Goal: Communication & Community: Answer question/provide support

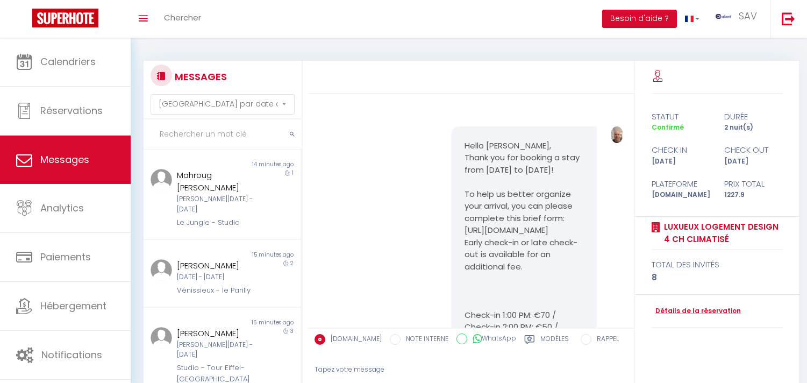
select select "message"
click at [264, 141] on input "text" at bounding box center [223, 134] width 158 height 30
click at [266, 130] on input "text" at bounding box center [223, 134] width 158 height 30
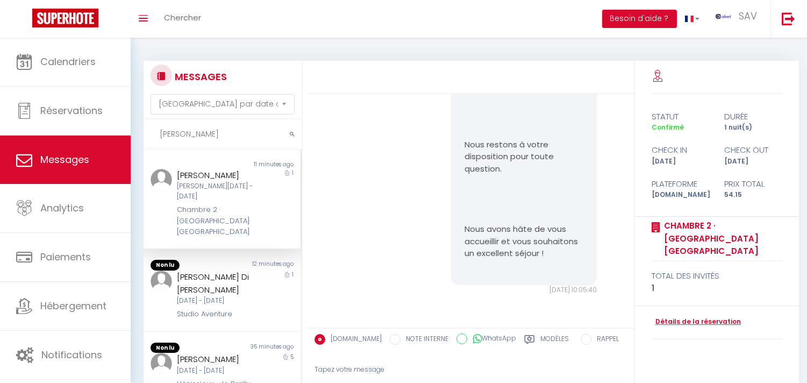
scroll to position [2225, 0]
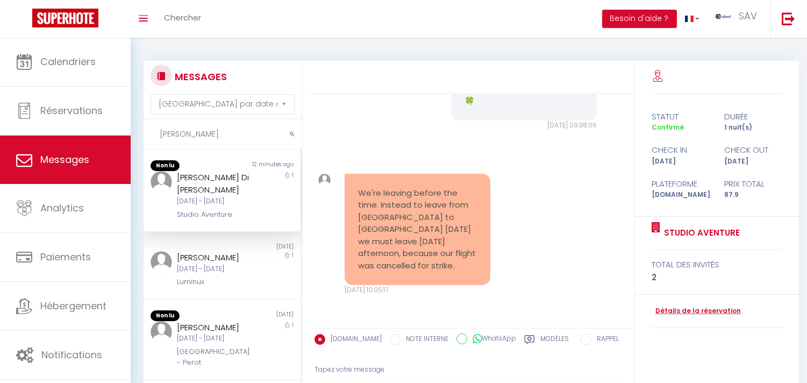
click at [189, 132] on input "IRENE" at bounding box center [223, 134] width 158 height 30
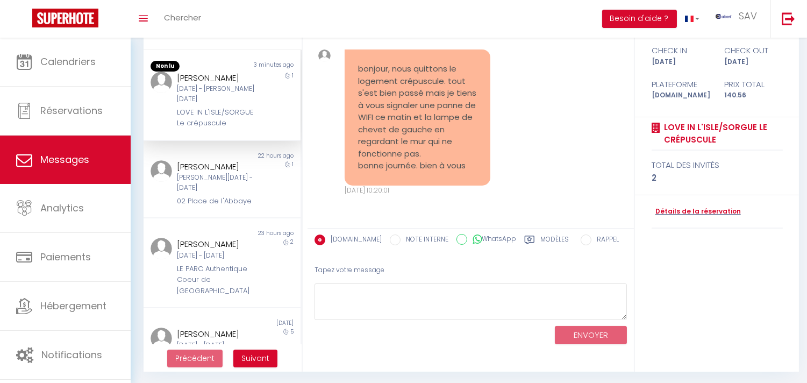
scroll to position [101, 0]
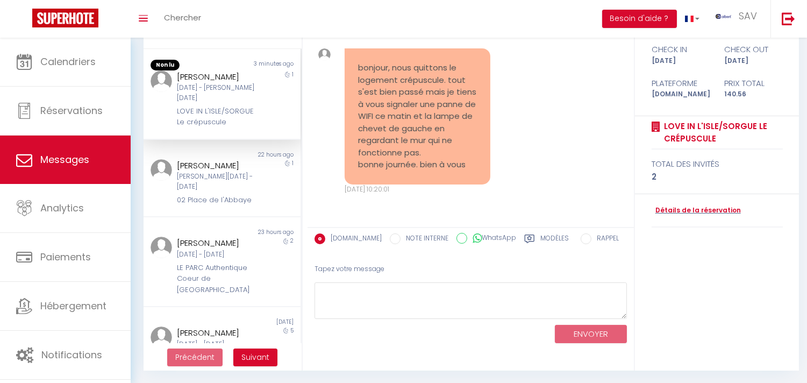
type input "MARTEL"
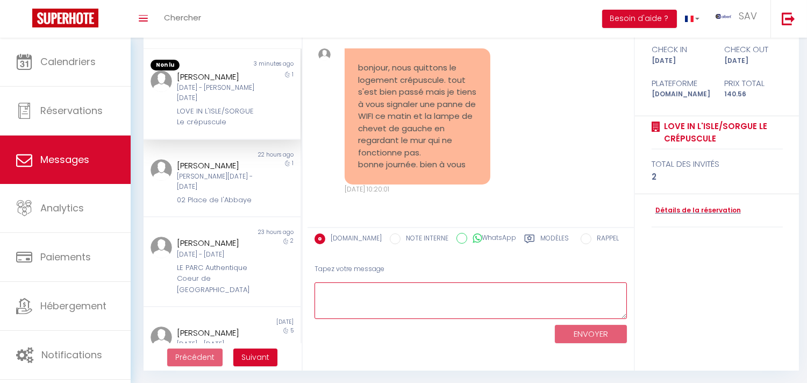
click at [425, 306] on textarea at bounding box center [470, 300] width 312 height 37
type textarea "b"
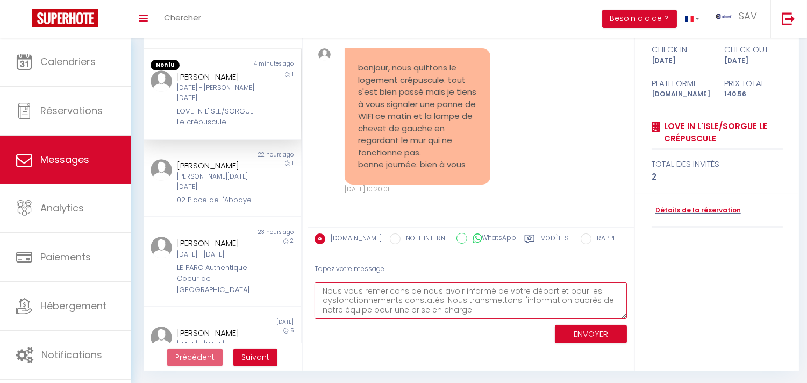
scroll to position [34, 0]
click at [567, 309] on textarea "Bonjour Philippe, Nous vous remericons de nous avoir informé de votre départ et…" at bounding box center [470, 300] width 312 height 37
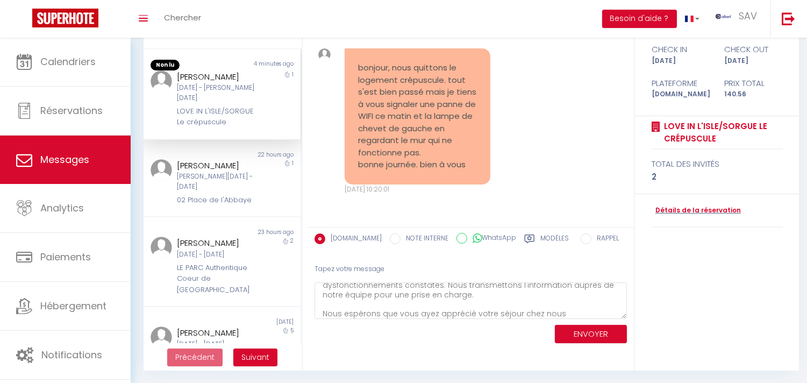
drag, startPoint x: 567, startPoint y: 309, endPoint x: 592, endPoint y: 60, distance: 249.7
click at [593, 56] on div "bonjour, nous quittons le logement crépuscule. tout s'est bien passé mais je ti…" at bounding box center [470, 121] width 319 height 189
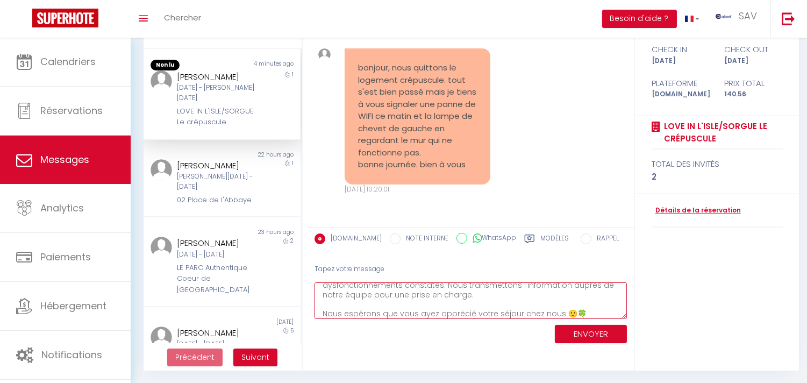
click at [567, 312] on textarea "Bonjour Philippe, Nous vous remericons de nous avoir informé de votre départ et…" at bounding box center [470, 300] width 312 height 37
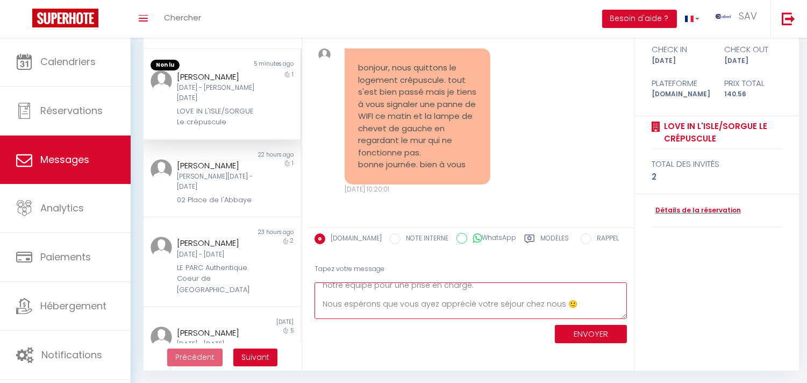
scroll to position [55, 0]
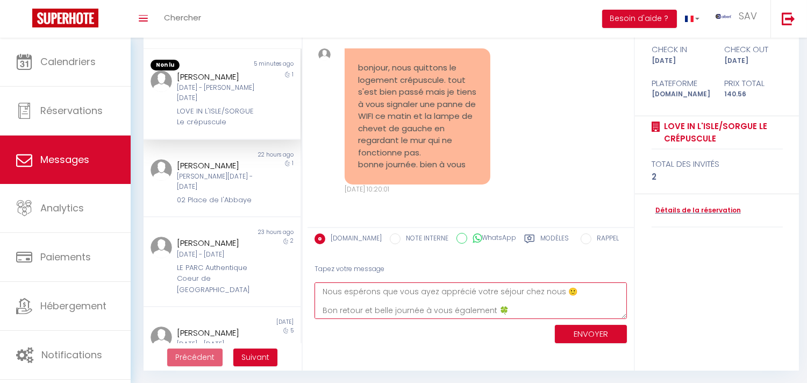
type textarea "Bonjour Philippe, Nous vous remericons de nous avoir informé de votre départ et…"
click at [581, 336] on button "ENVOYER" at bounding box center [591, 334] width 72 height 19
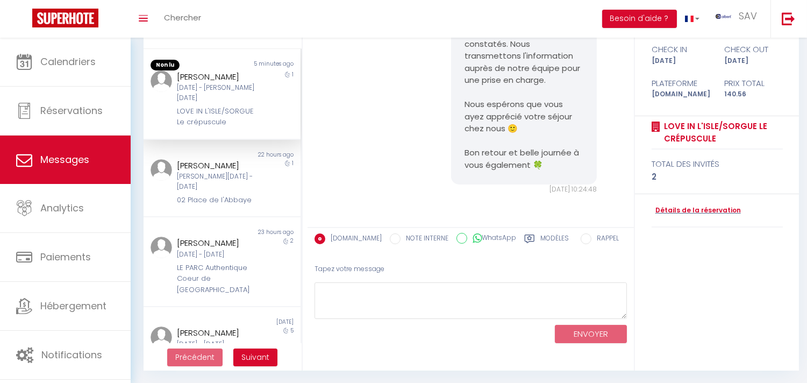
scroll to position [7005, 0]
click at [189, 127] on div "LOVE IN L'ISLE/SORGUE Le crépuscule" at bounding box center [215, 117] width 77 height 22
copy div "crépuscule"
copy div "Philippe Martel"
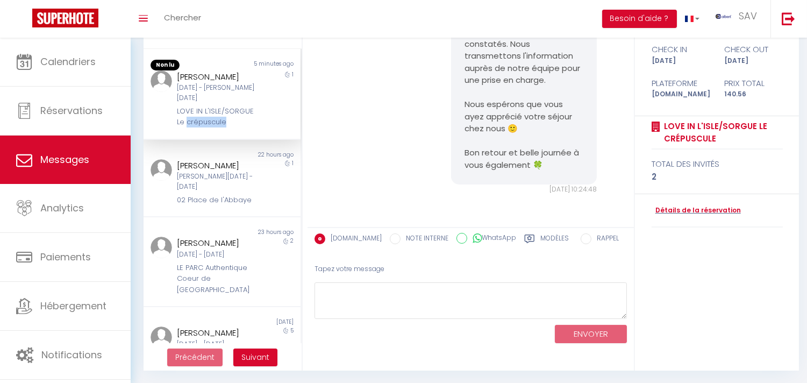
drag, startPoint x: 238, startPoint y: 73, endPoint x: 175, endPoint y: 81, distance: 63.9
click at [177, 81] on div "Philippe Martel" at bounding box center [215, 76] width 77 height 13
copy pre "tout s'est bien passé mais je tiens à vous signaler une panne de WIFI ce matin …"
drag, startPoint x: 445, startPoint y: 95, endPoint x: 452, endPoint y: 162, distance: 67.5
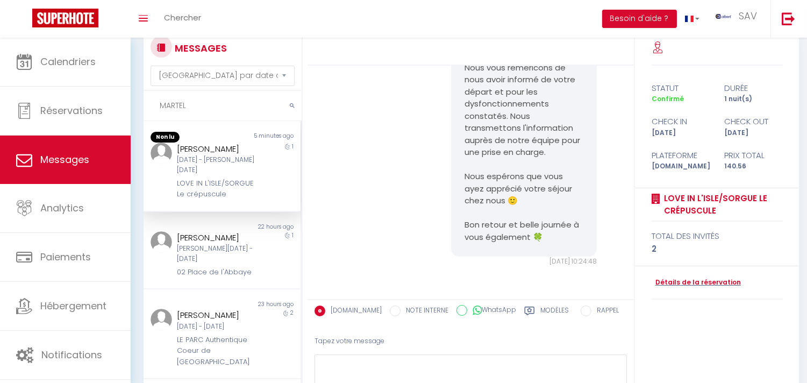
scroll to position [0, 0]
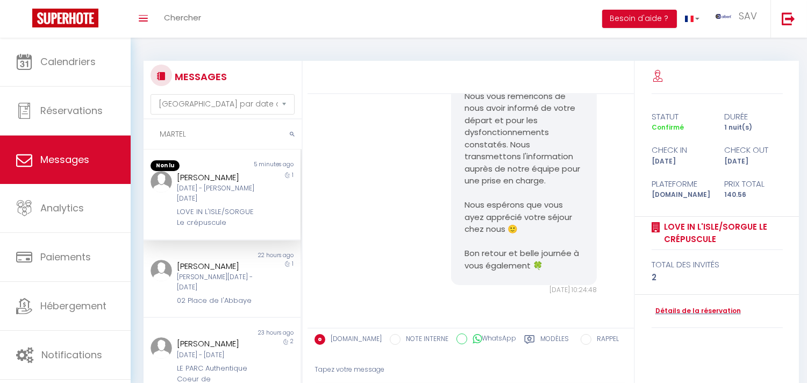
click at [248, 126] on input "MARTEL" at bounding box center [223, 134] width 158 height 30
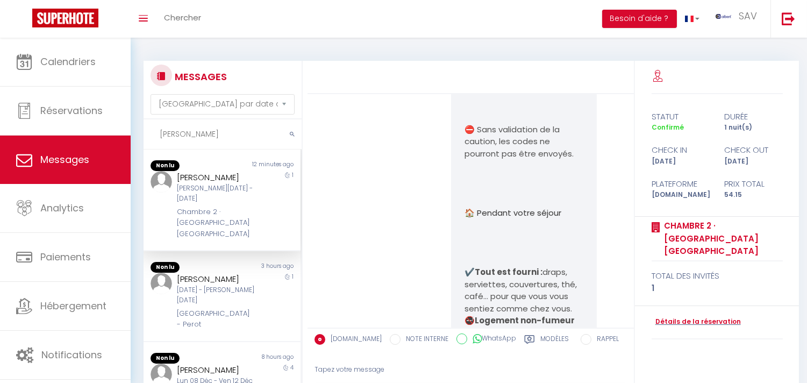
scroll to position [1681, 0]
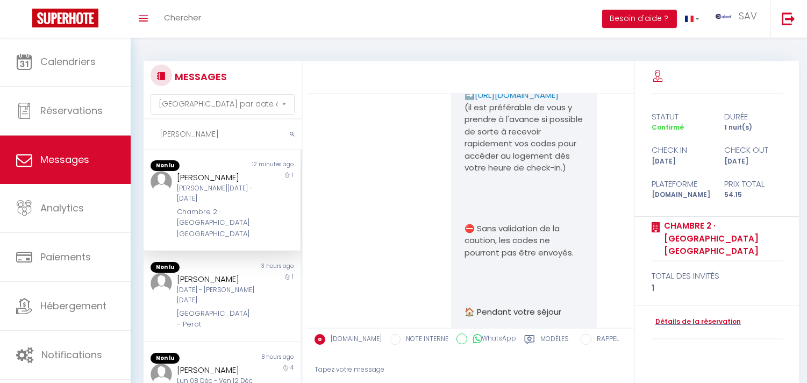
type input "ARMIN"
copy p "https://superhote.com/applink/p/PgBs93Sn"
drag, startPoint x: 534, startPoint y: 210, endPoint x: 453, endPoint y: 203, distance: 80.9
click at [453, 203] on div "Bienvenue Armin ! Le grand jour est arrivé, et nous sommes ravis de vous accuei…" at bounding box center [524, 120] width 146 height 1435
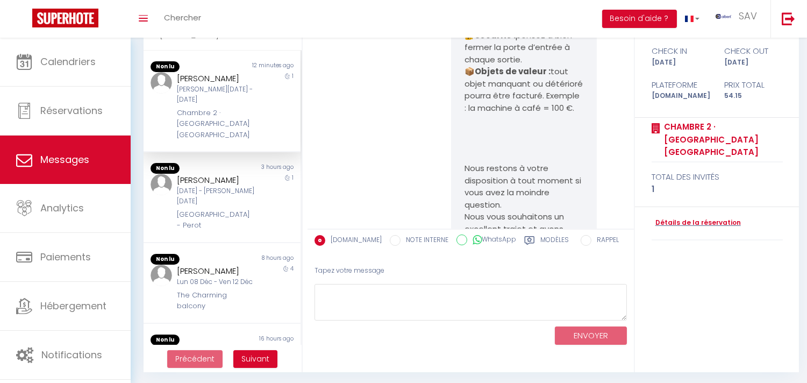
scroll to position [101, 0]
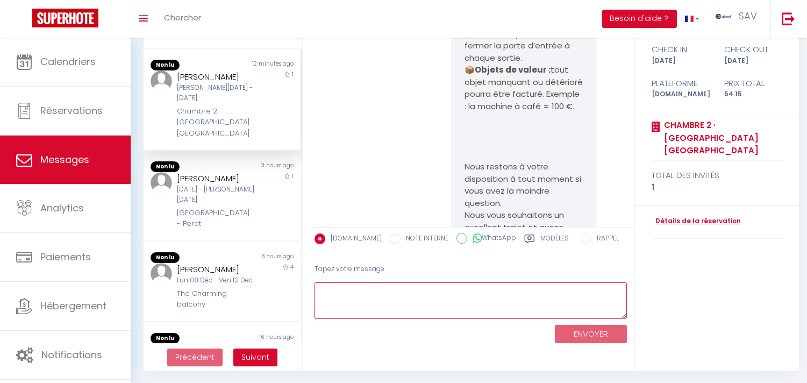
click at [478, 304] on textarea at bounding box center [470, 300] width 312 height 37
paste textarea "Hello We're sorry, but the deposit hasn't been validated on our end. Could you …"
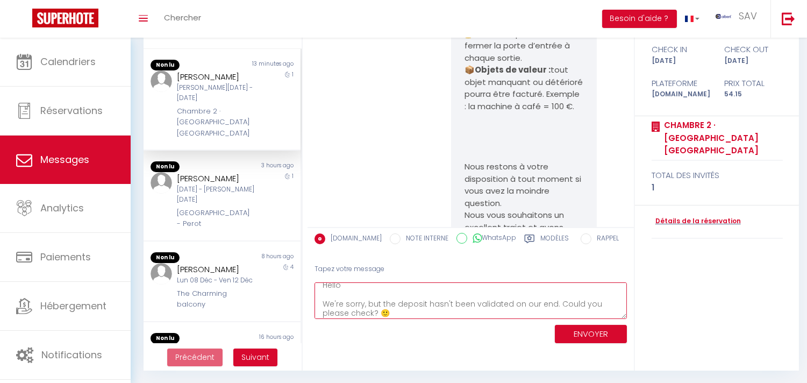
scroll to position [6, 0]
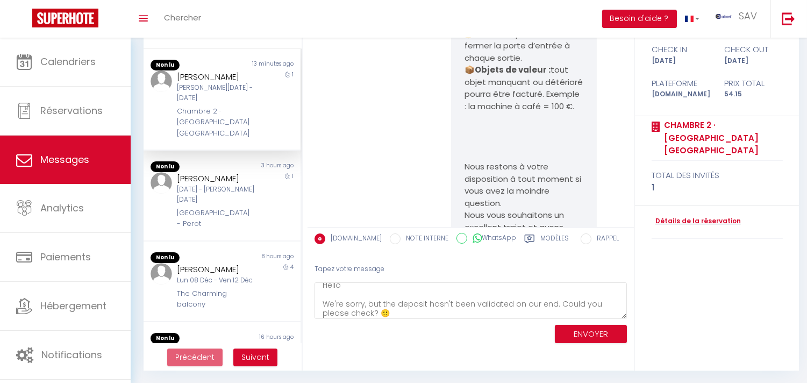
click at [190, 76] on div "[PERSON_NAME]" at bounding box center [215, 76] width 77 height 13
copy div "Armin"
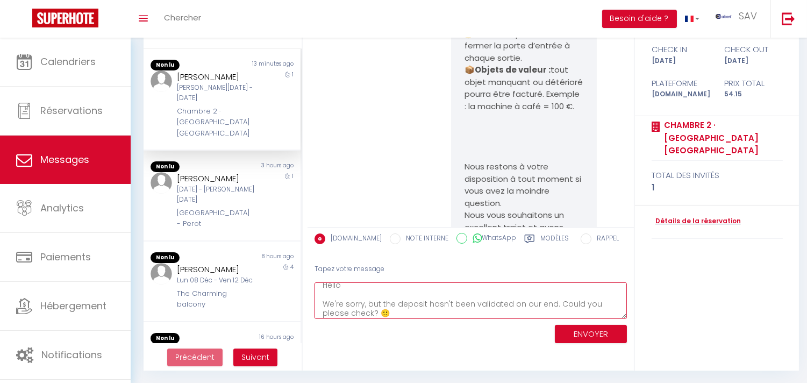
click at [389, 285] on textarea "Hello We're sorry, but the deposit hasn't been validated on our end. Could you …" at bounding box center [470, 300] width 312 height 37
paste textarea "Armin"
click at [407, 314] on textarea "Hello Armin? We're sorry, but the deposit hasn't been validated on our end. Cou…" at bounding box center [470, 300] width 312 height 37
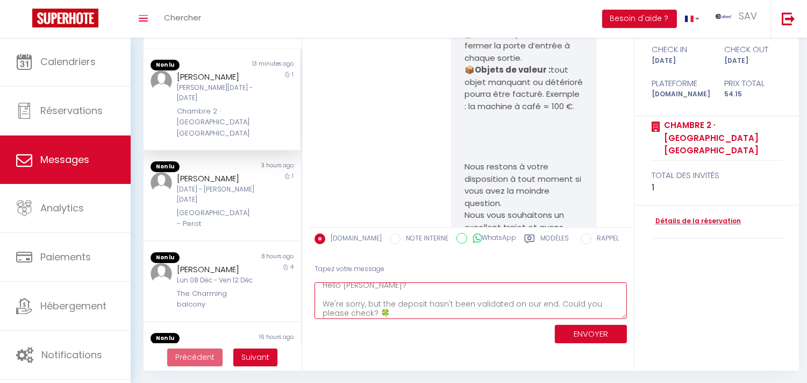
type textarea "Hello [PERSON_NAME]? We're sorry, but the deposit hasn't been validated on our …"
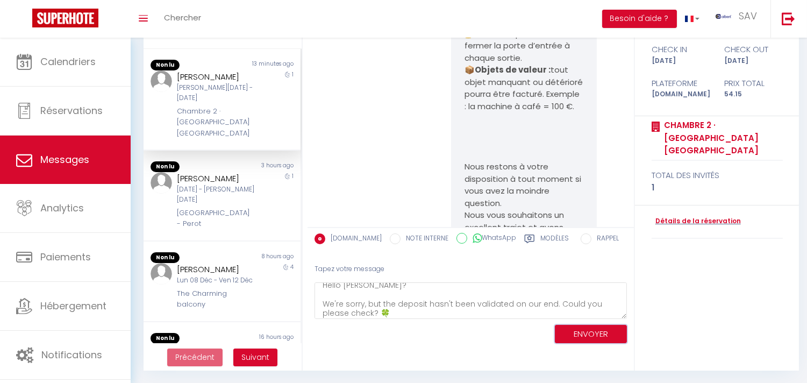
click at [578, 325] on button "ENVOYER" at bounding box center [591, 334] width 72 height 19
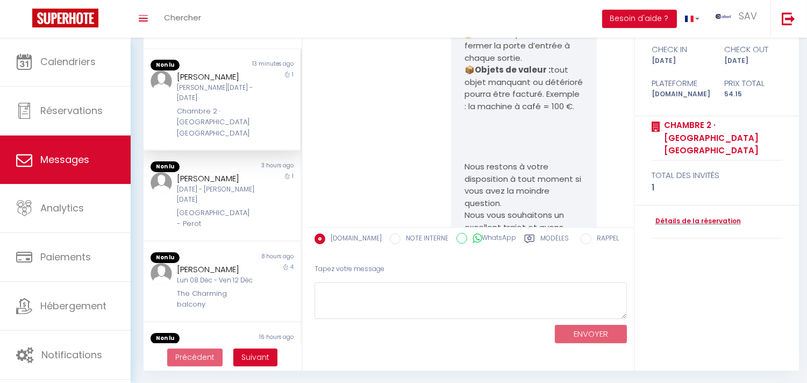
scroll to position [0, 0]
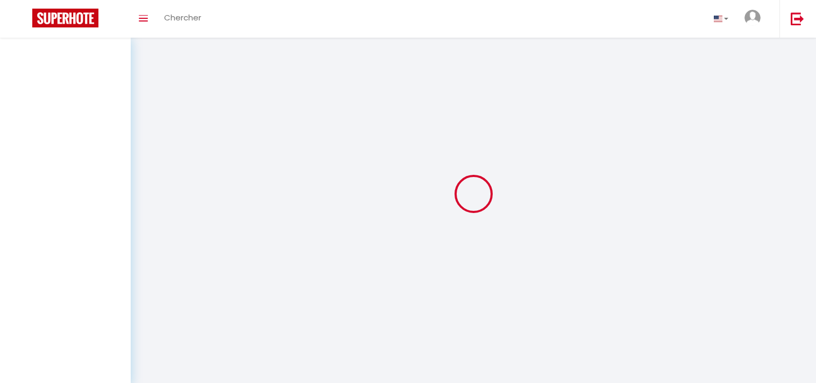
select select "message"
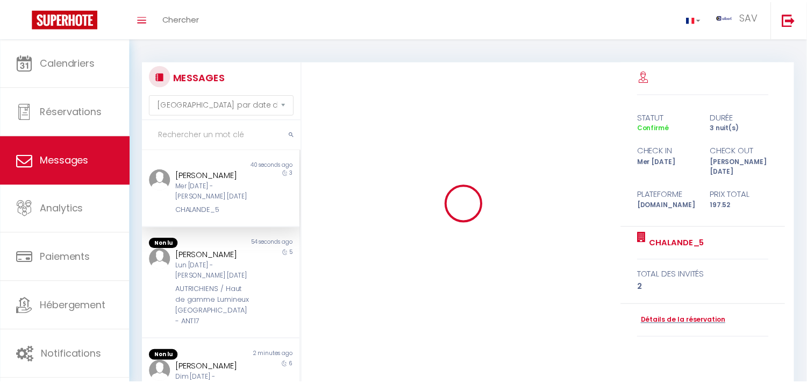
scroll to position [101, 0]
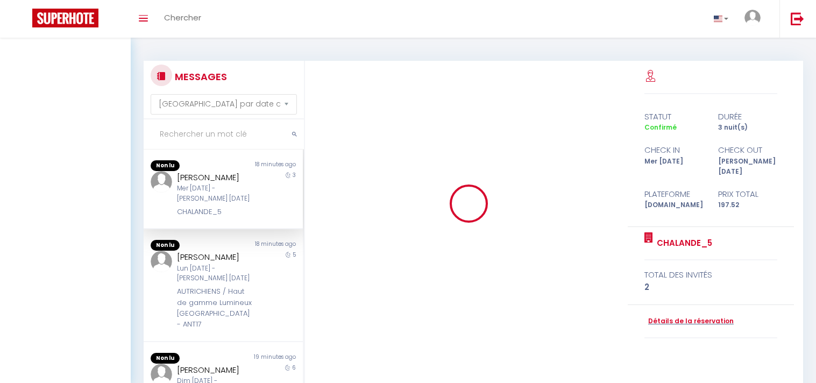
select select "message"
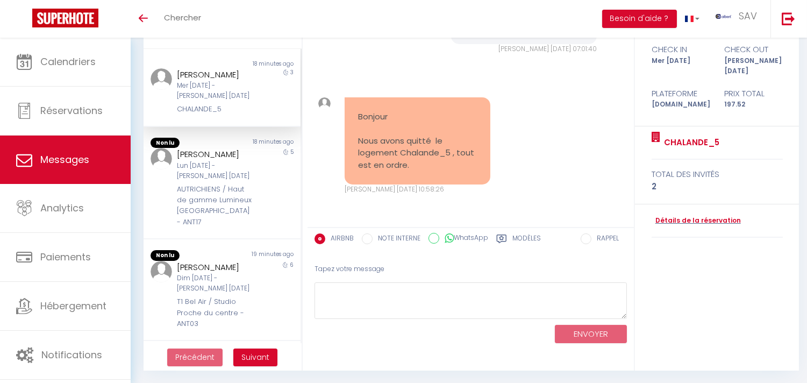
scroll to position [101, 0]
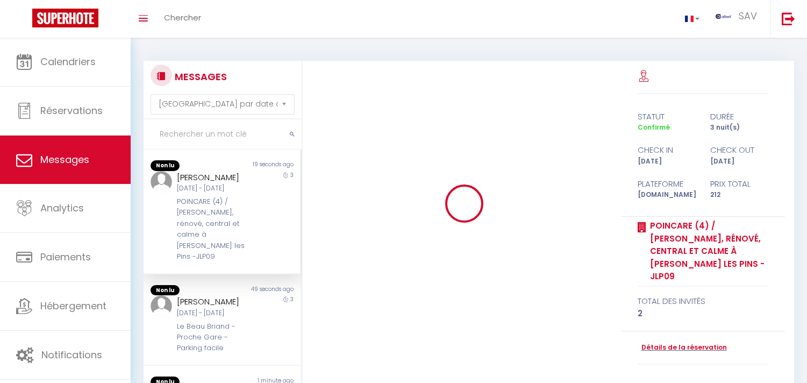
select select "message"
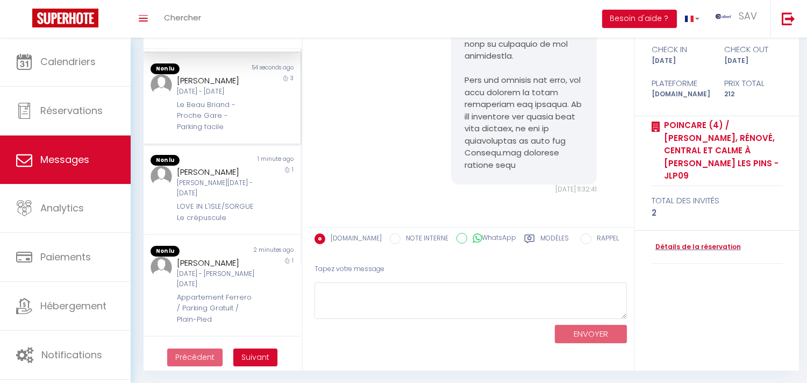
scroll to position [119, 0]
click at [220, 219] on div "LOVE IN L'ISLE/SORGUE Le crépuscule" at bounding box center [215, 212] width 77 height 22
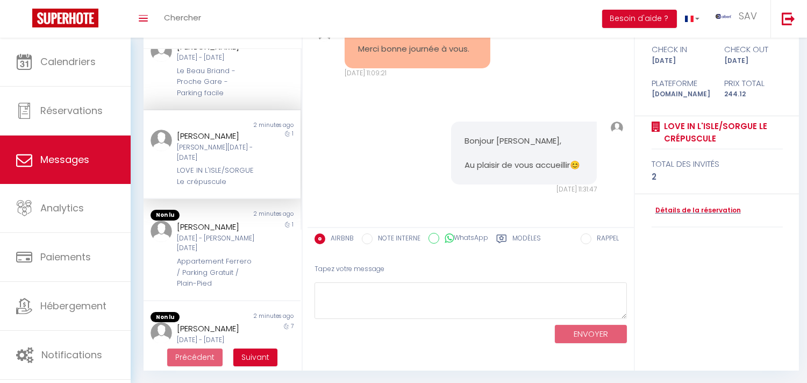
scroll to position [179, 0]
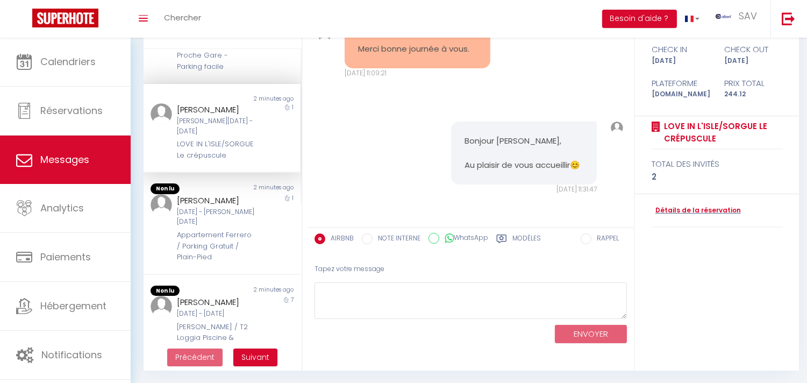
click at [220, 207] on div "Sandrine Tourlier" at bounding box center [215, 200] width 77 height 13
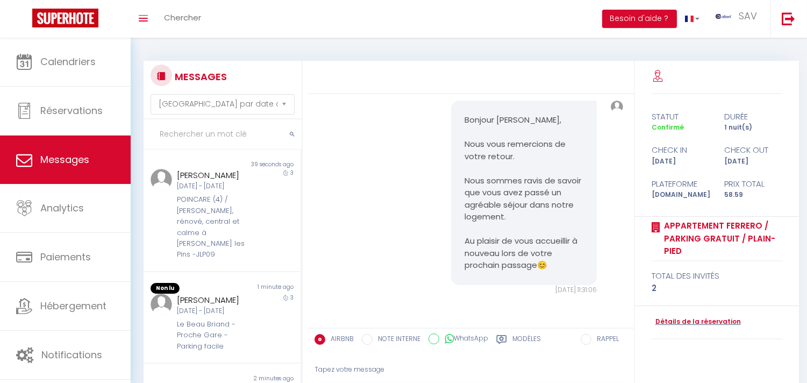
click at [261, 135] on input "text" at bounding box center [223, 134] width 158 height 30
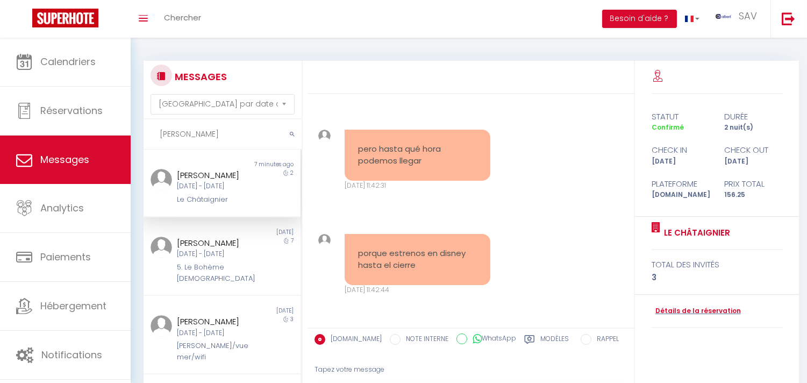
scroll to position [3613, 0]
type input "ADRIANA"
drag, startPoint x: 355, startPoint y: 144, endPoint x: 449, endPoint y: 263, distance: 152.4
click at [449, 263] on div "Ven 06 Jui. 2025 - 16:41:31 Note Sms Ven 06 Jui. 2025 - 16:41:31 Ven 06 Jui. 20…" at bounding box center [471, 210] width 326 height 233
copy div "pero hasta qué hora podemos llegar Sam 11 Oct. 2025 - 11:42:31 porque estrenos …"
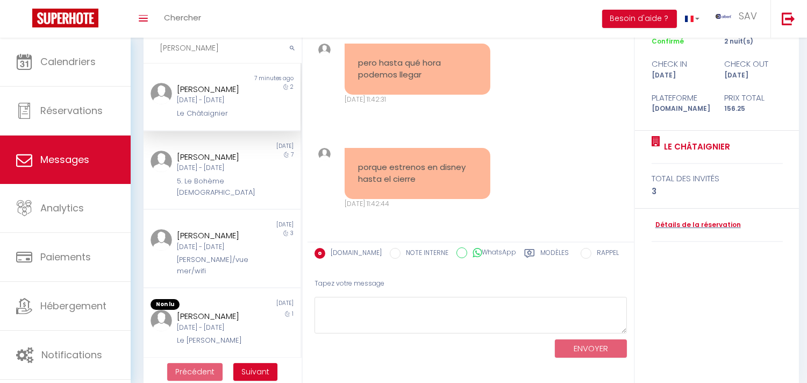
scroll to position [101, 0]
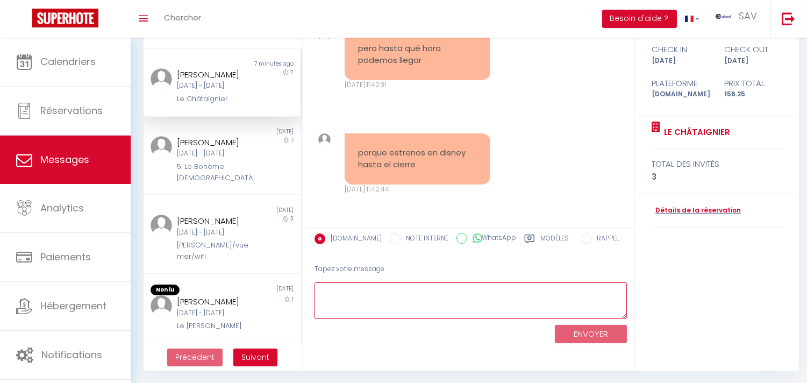
click at [454, 291] on textarea at bounding box center [470, 300] width 312 height 37
paste textarea "Pueden llegar después de las 22:00, pero no podré ayudarles si tienen algún pro…"
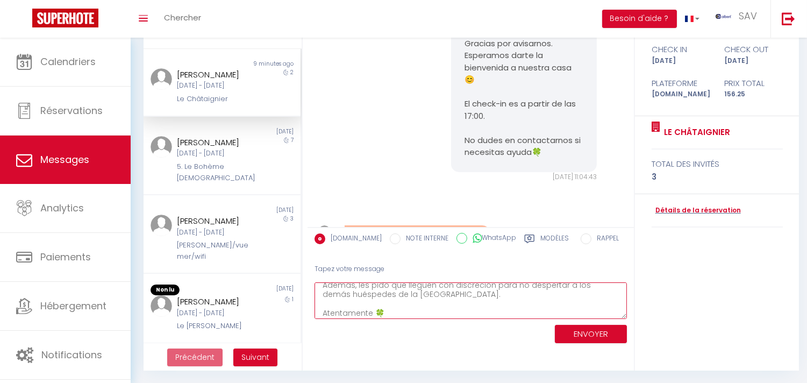
scroll to position [3374, 0]
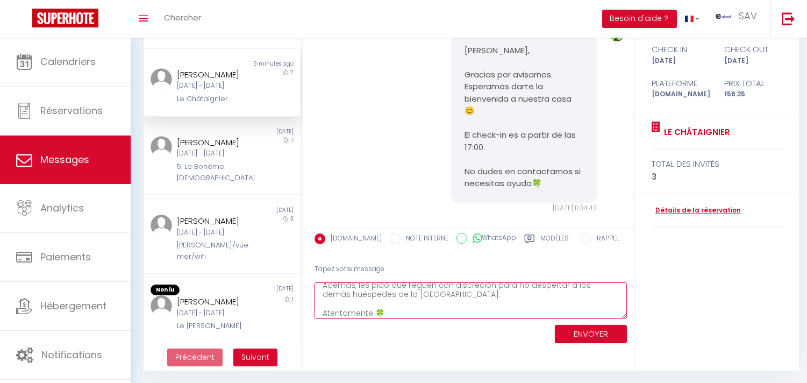
type textarea "Pueden llegar después de las 22:00, pero no podré ayudarles si tienen algún pro…"
click at [610, 325] on button "ENVOYER" at bounding box center [591, 334] width 72 height 19
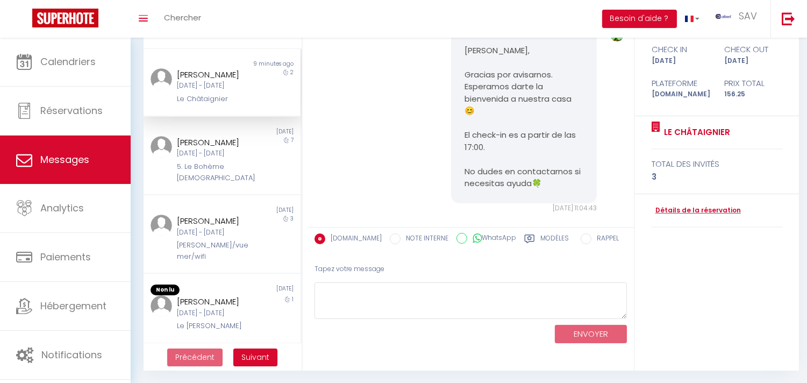
scroll to position [3825, 0]
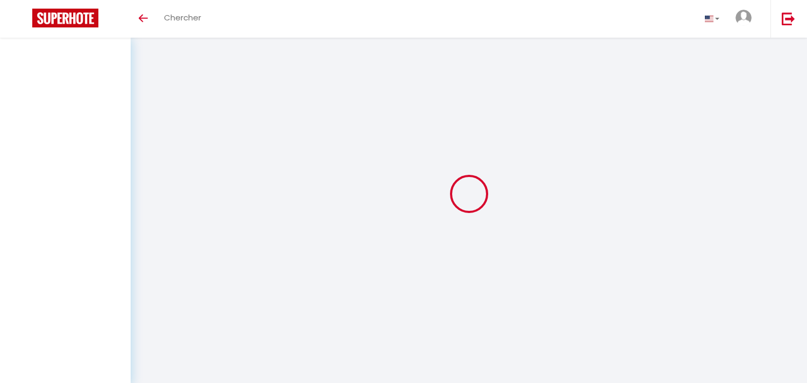
select select "message"
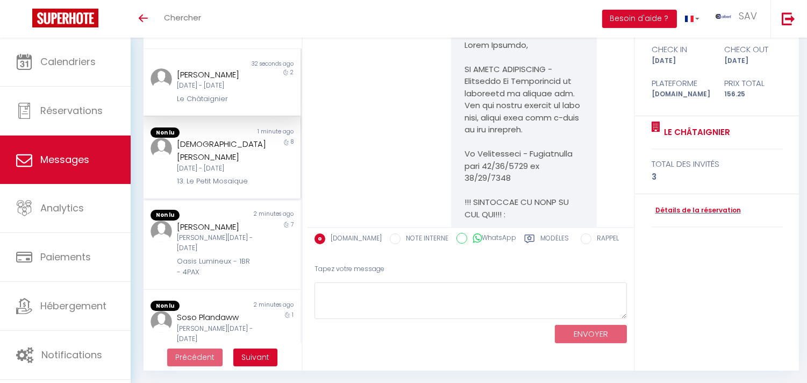
scroll to position [3825, 0]
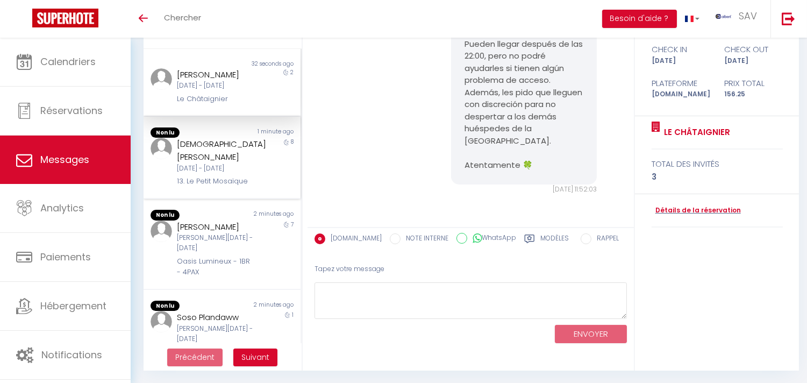
click at [216, 163] on div "Ven 10 Oct - Sam 18 Oct" at bounding box center [215, 168] width 77 height 10
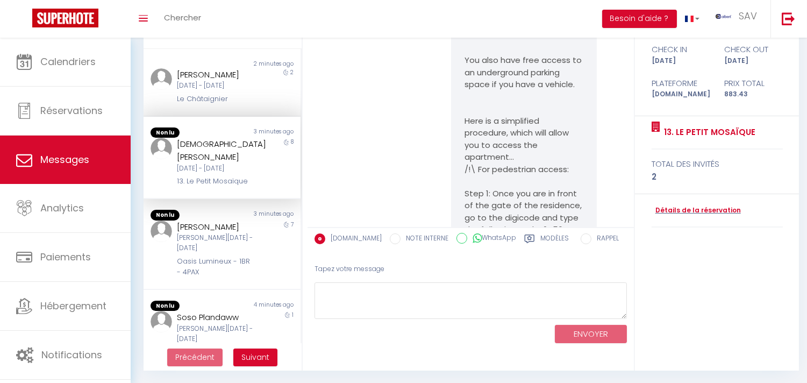
scroll to position [7265, 0]
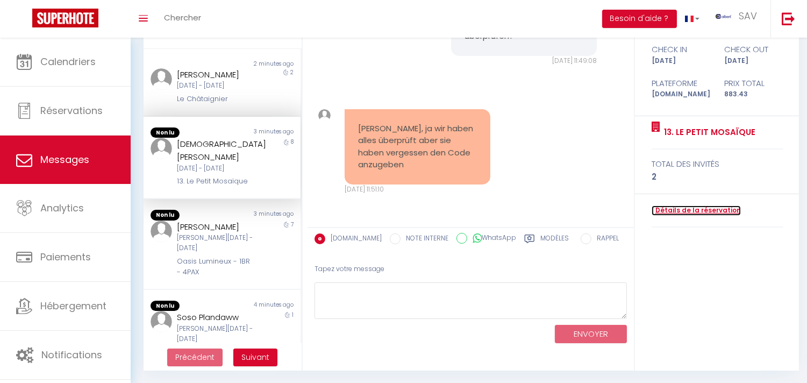
click at [721, 212] on link "Détails de la réservation" at bounding box center [696, 210] width 89 height 10
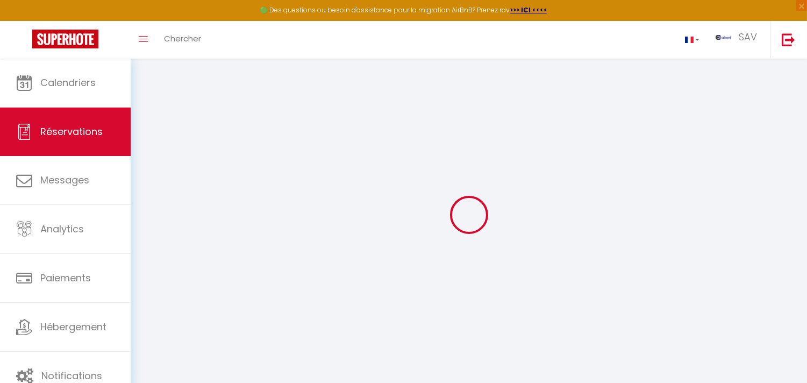
select select
checkbox input "false"
select select
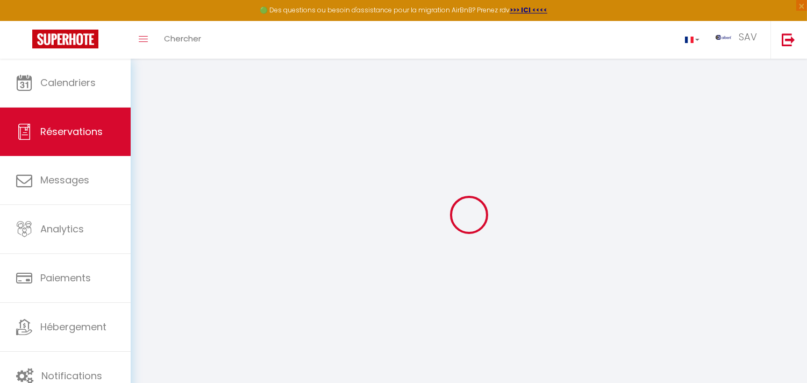
checkbox input "false"
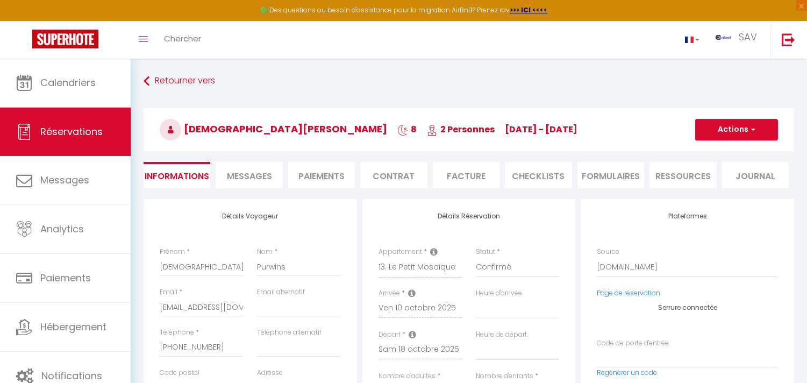
select select
checkbox input "false"
type textarea "** THIS RESERVATION HAS BEEN PRE-PAID ** Je voyage pour affaires et il est poss…"
type input "85"
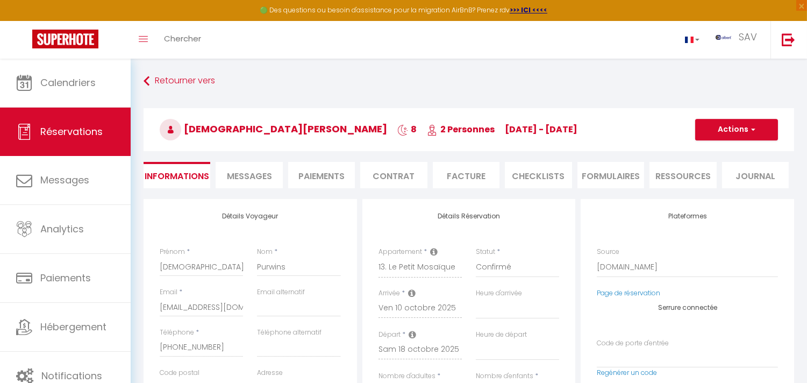
type input "53.63"
select select
checkbox input "false"
select select
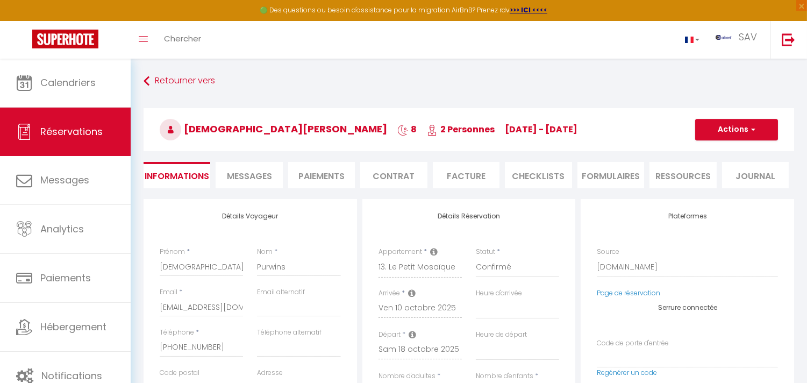
select select
checkbox input "false"
drag, startPoint x: 261, startPoint y: 169, endPoint x: 337, endPoint y: 346, distance: 192.4
click at [260, 170] on span "Messages" at bounding box center [249, 176] width 45 height 12
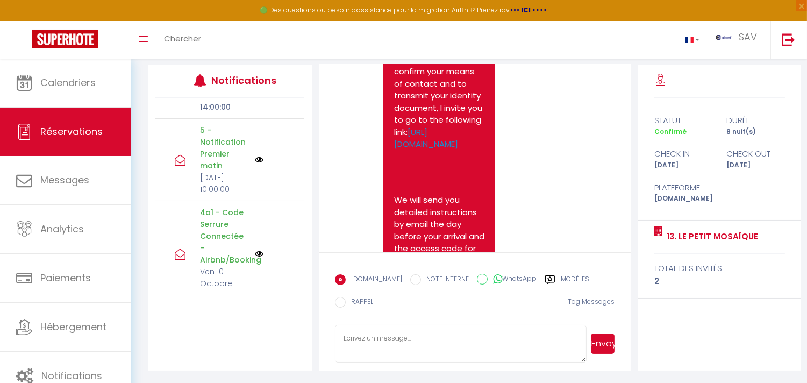
scroll to position [239, 0]
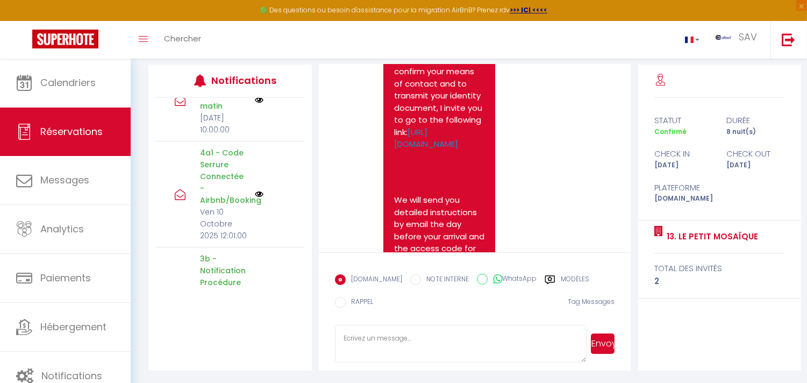
click at [255, 198] on img at bounding box center [259, 194] width 9 height 9
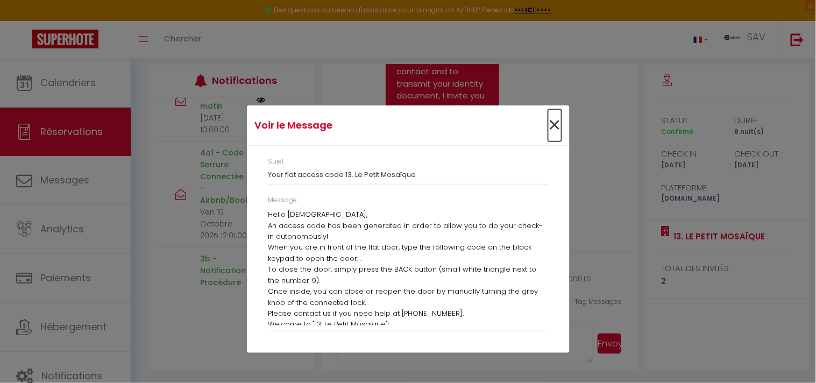
click at [551, 126] on span "×" at bounding box center [554, 125] width 13 height 32
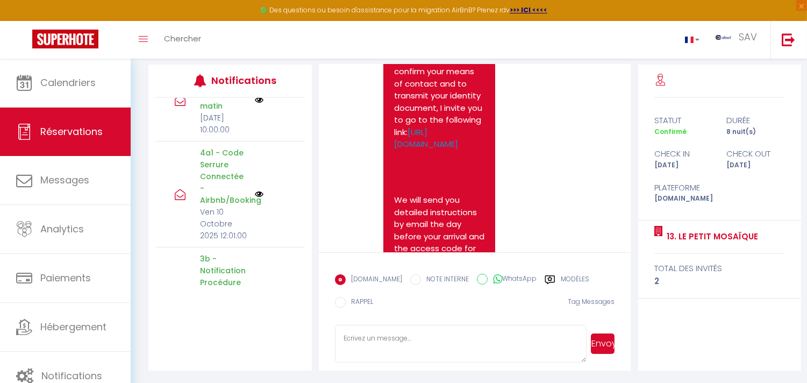
click at [482, 364] on form "Booking.com NOTE INTERNE WhatsApp Modèles 11 « ‹ » › Oct 2025 2020 ~ 2030 Dim L…" at bounding box center [475, 311] width 312 height 118
click at [481, 352] on textarea at bounding box center [461, 344] width 252 height 38
paste textarea "Wir checken schnell 🍀"
type textarea "Wir checken schnell 🍀"
click at [595, 346] on button "Envoyer" at bounding box center [603, 343] width 24 height 20
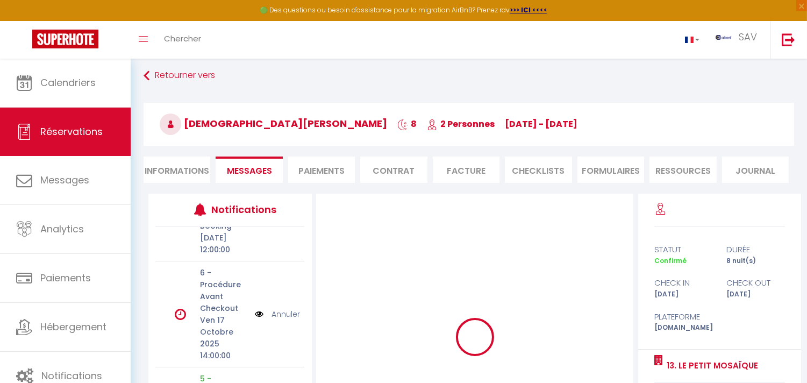
scroll to position [0, 0]
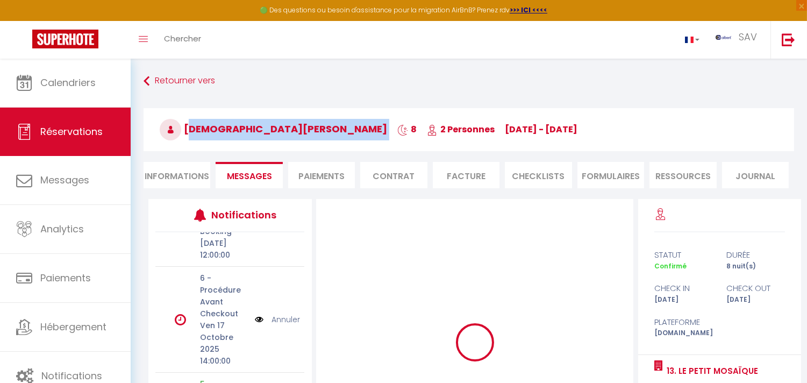
copy h3 "Christian Purwins"
drag, startPoint x: 185, startPoint y: 132, endPoint x: 300, endPoint y: 134, distance: 115.1
click at [300, 134] on h3 "Christian Purwins 8 2 Personnes ve 10 Oct - sa 18 Oct" at bounding box center [469, 129] width 650 height 43
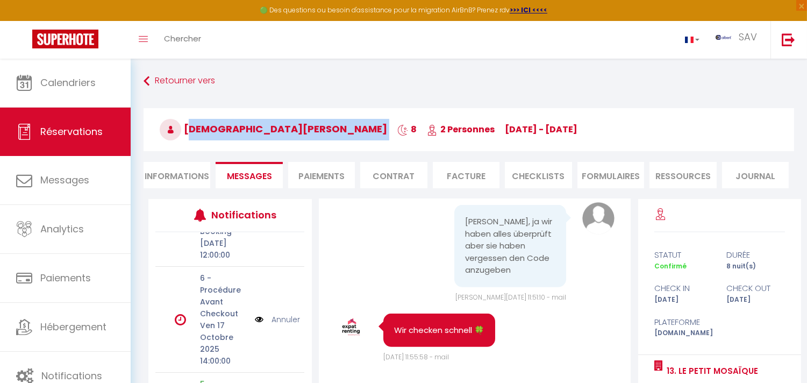
scroll to position [8478, 0]
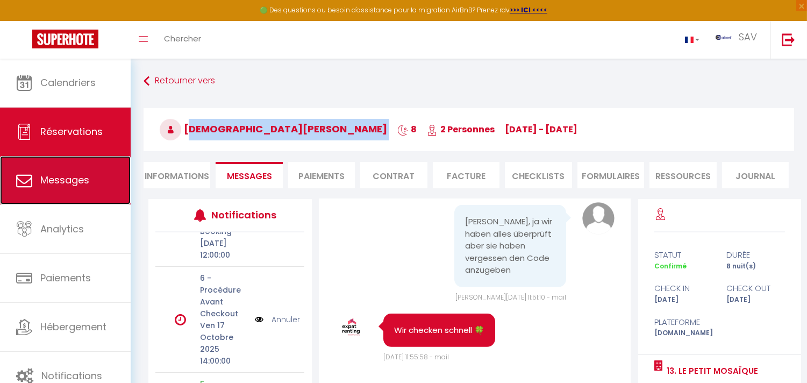
click at [104, 189] on link "Messages" at bounding box center [65, 180] width 131 height 48
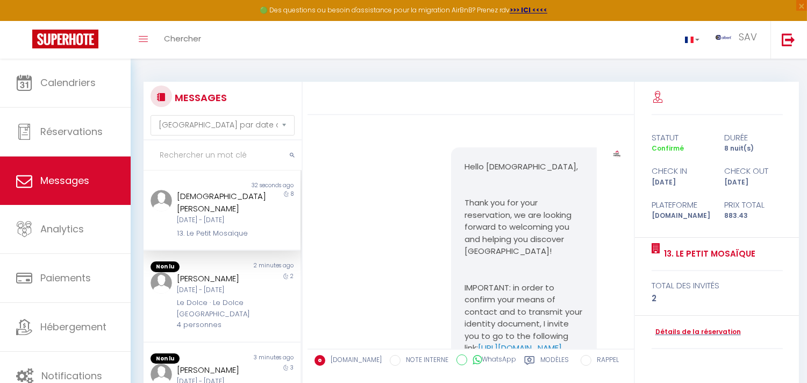
scroll to position [7474, 0]
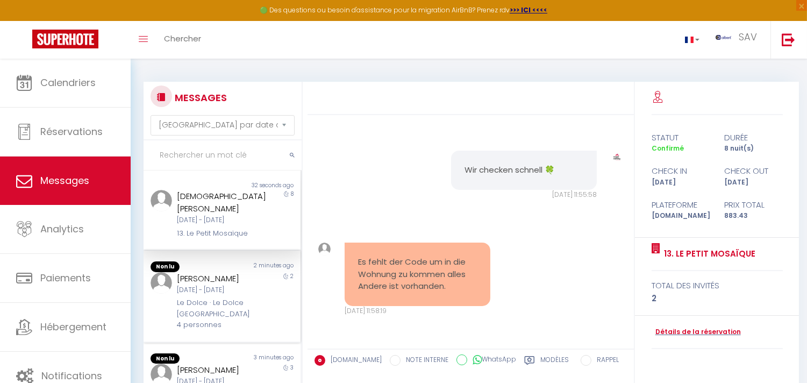
click at [235, 312] on div "Le Dolce · Le Dolce [GEOGRAPHIC_DATA] 4 personnes" at bounding box center [215, 313] width 77 height 33
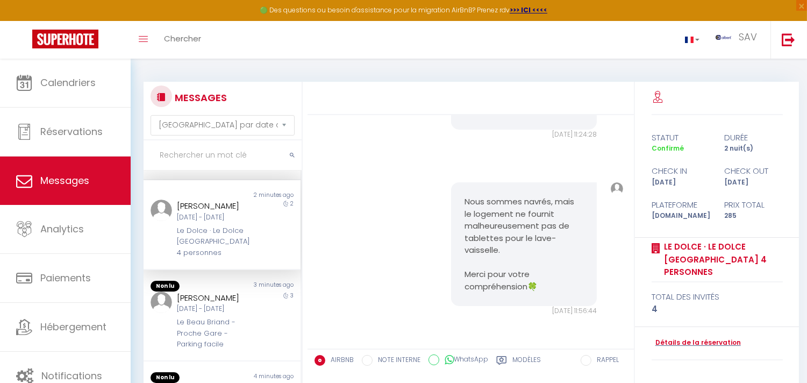
scroll to position [119, 0]
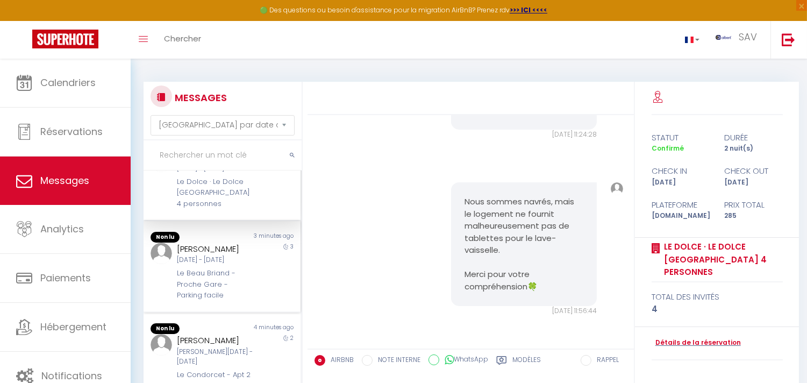
click at [237, 301] on div "Le Beau Briand - Proche Gare - Parking facile" at bounding box center [215, 284] width 77 height 33
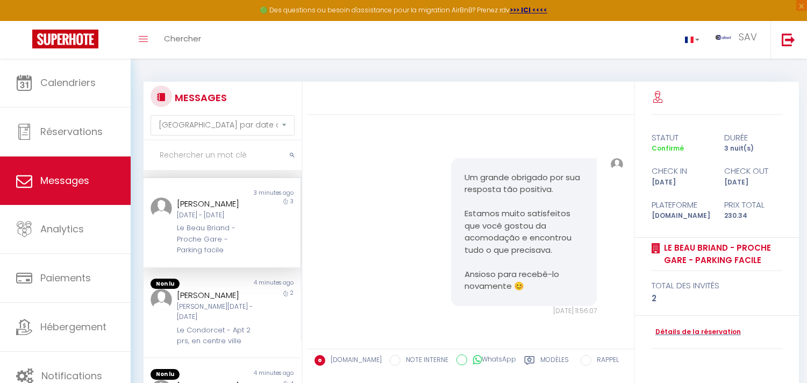
scroll to position [179, 0]
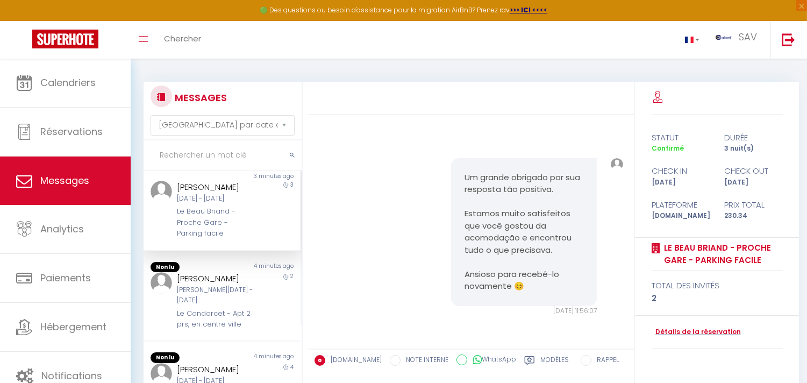
click at [237, 304] on div "Sam 11 Oct - Lun 13 Oct" at bounding box center [215, 295] width 77 height 20
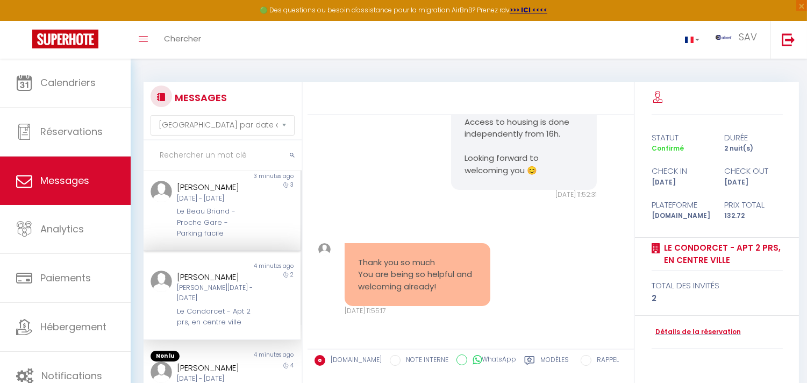
scroll to position [239, 0]
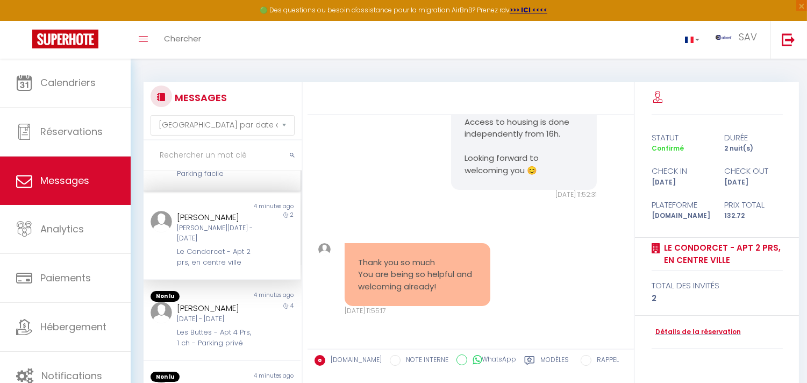
click at [237, 302] on div "4 minutes ago" at bounding box center [261, 296] width 78 height 11
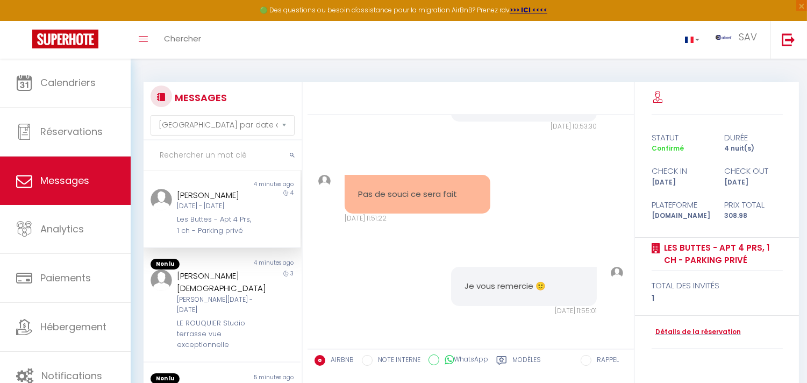
scroll to position [358, 0]
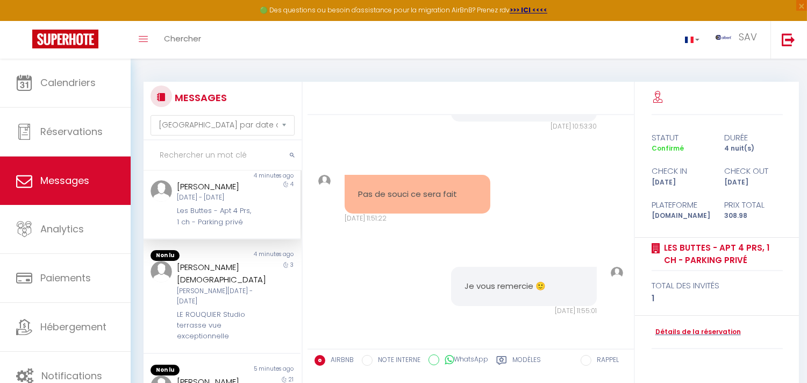
click at [237, 304] on div "Sam 11 Oct - Mar 14 Oct" at bounding box center [215, 296] width 77 height 20
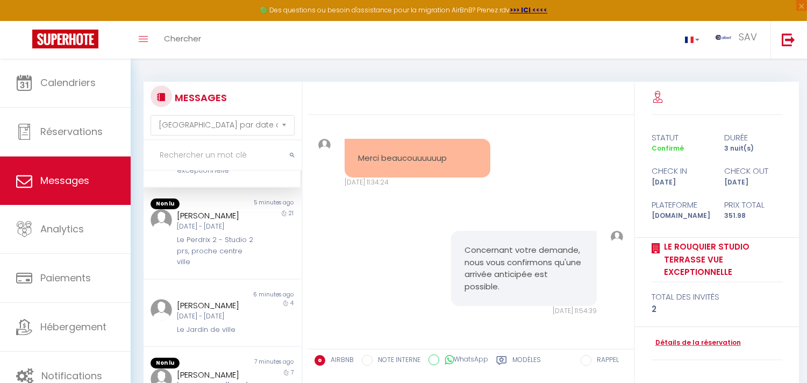
scroll to position [538, 0]
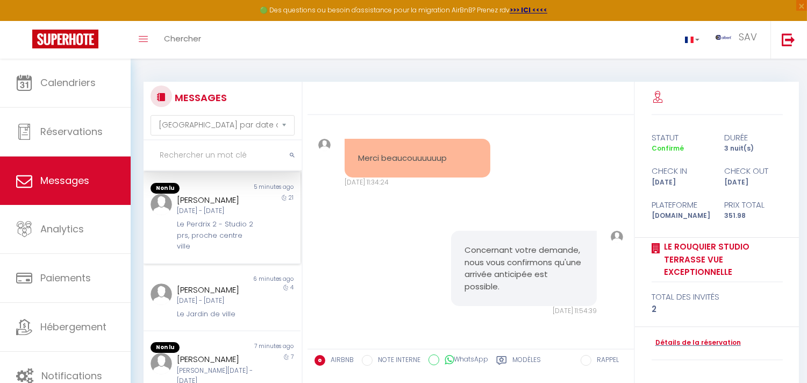
click at [238, 216] on div "Dim 19 Oct - Dim 09 Nov" at bounding box center [215, 211] width 77 height 10
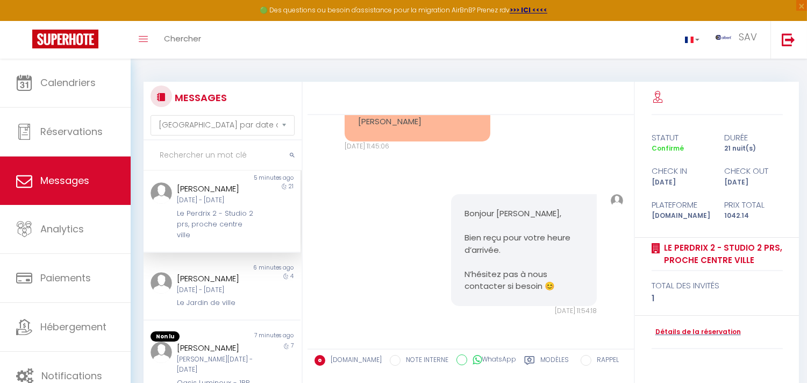
scroll to position [606, 0]
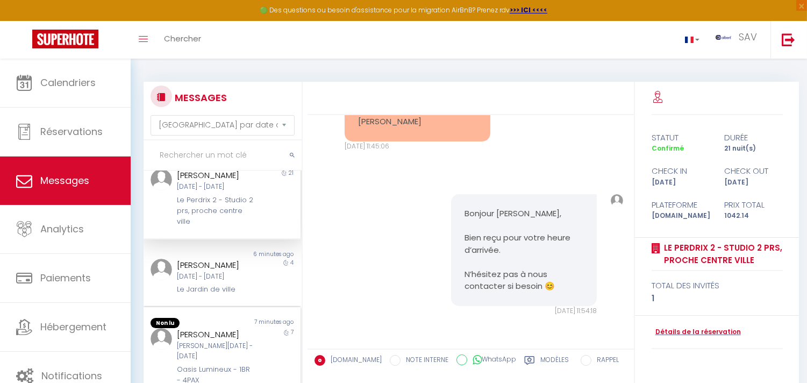
click at [248, 347] on div "Sam 11 Oct - Sam 18 Oct" at bounding box center [215, 351] width 77 height 20
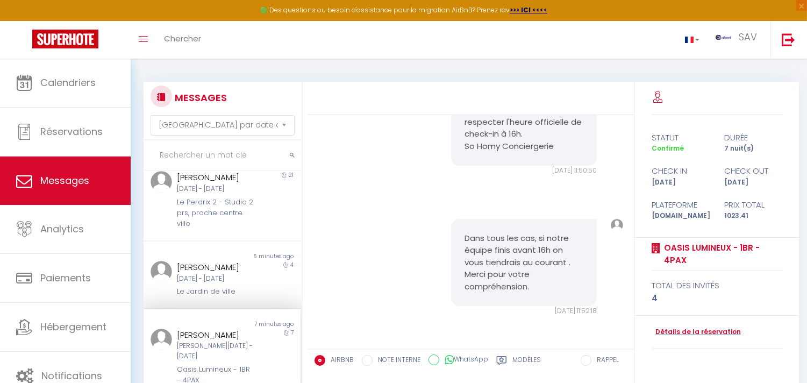
scroll to position [605, 0]
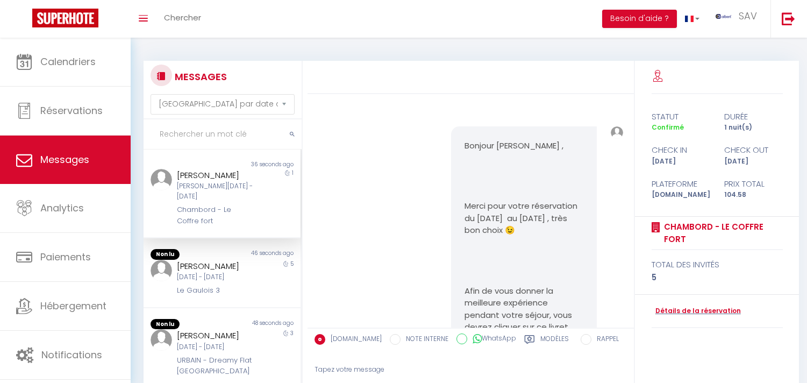
select select "message"
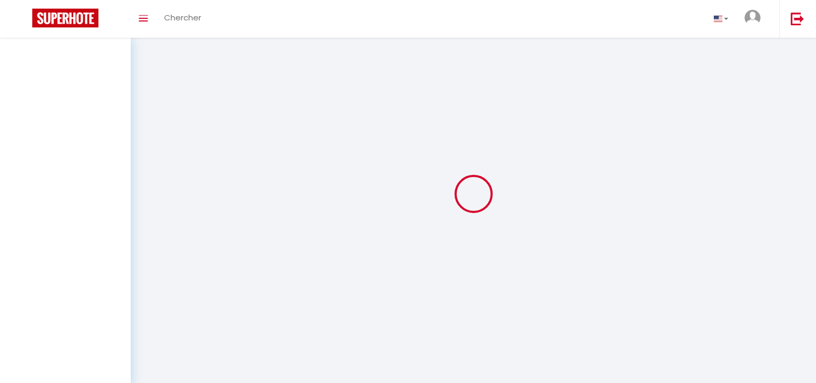
select select "message"
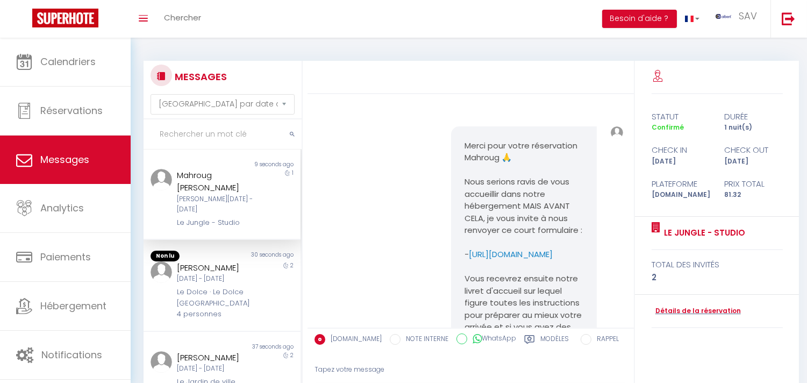
scroll to position [3663, 0]
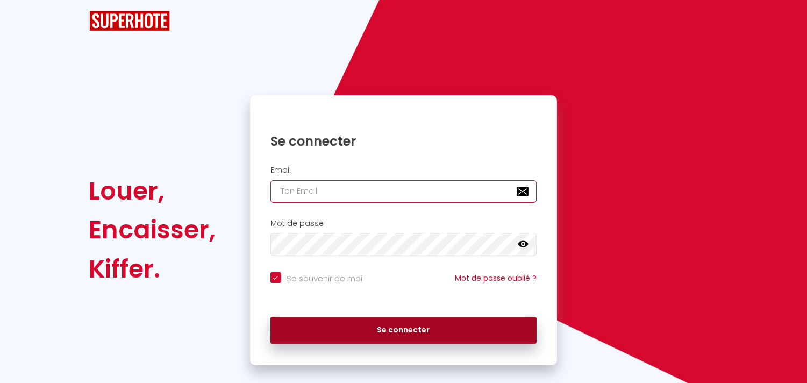
type input "[EMAIL_ADDRESS][DOMAIN_NAME]"
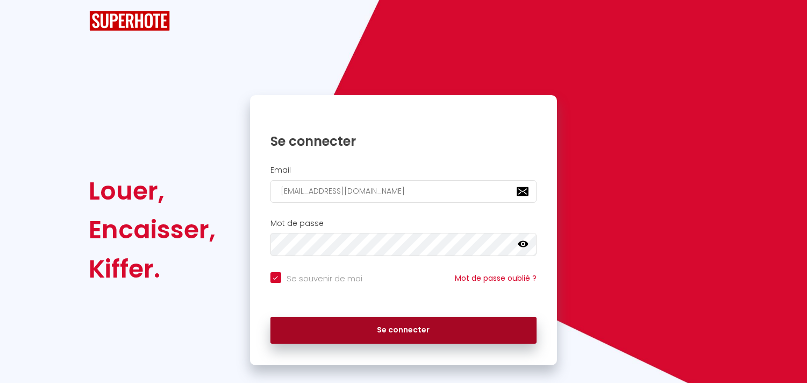
click at [524, 319] on button "Se connecter" at bounding box center [403, 330] width 267 height 27
checkbox input "true"
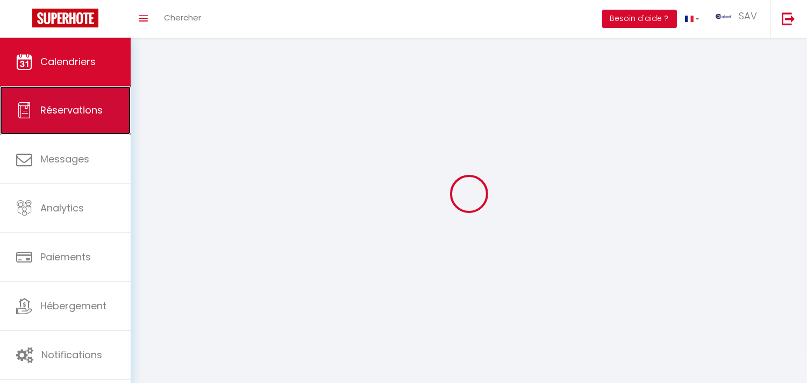
click at [113, 111] on link "Réservations" at bounding box center [65, 110] width 131 height 48
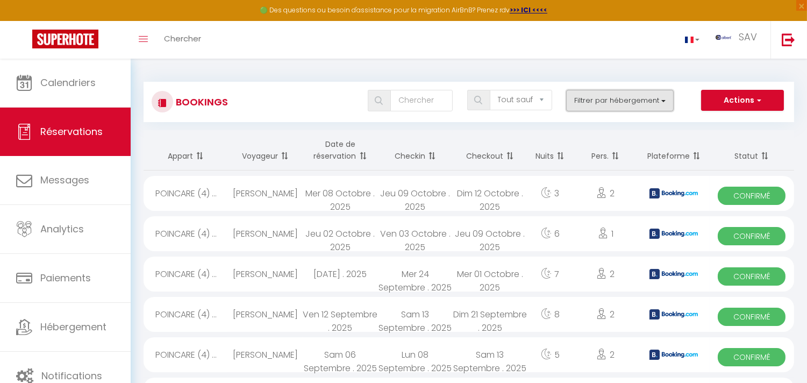
click at [603, 100] on button "Filtrer par hébergement" at bounding box center [620, 101] width 108 height 22
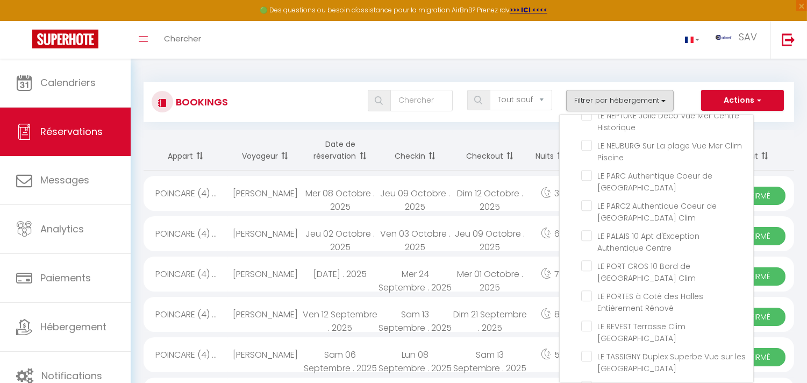
scroll to position [6857, 0]
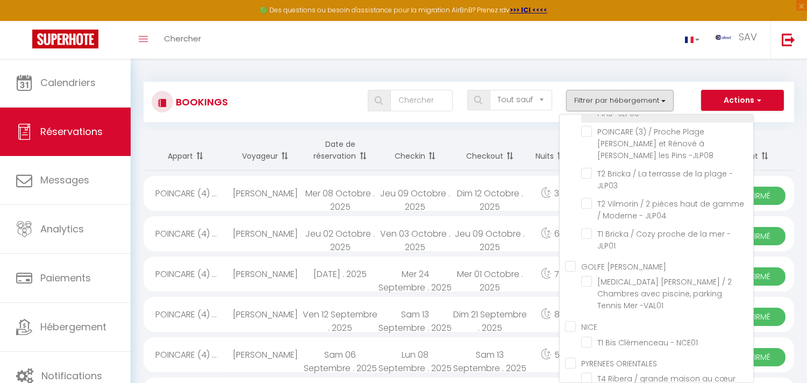
click at [638, 95] on input "POINCARE (4) / [PERSON_NAME], rénové, central et calme à [PERSON_NAME] les Pins…" at bounding box center [667, 89] width 172 height 11
checkbox input "false"
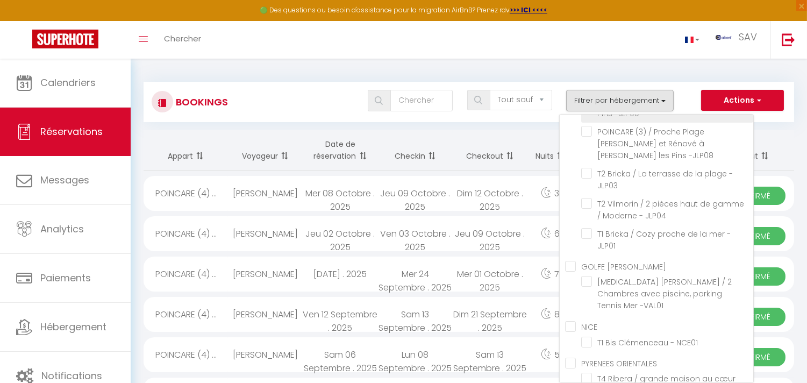
checkbox input "false"
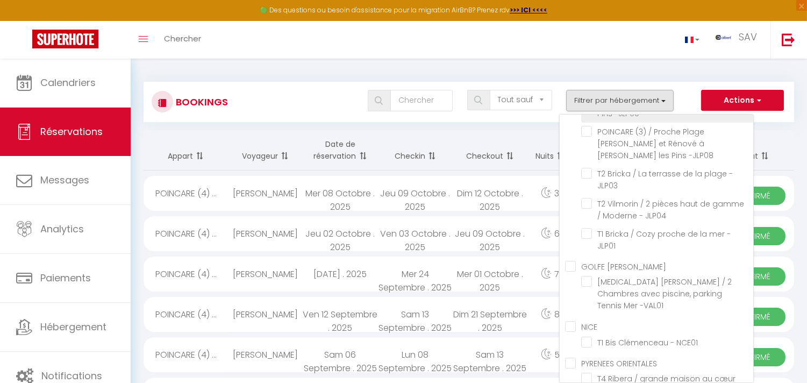
checkbox input "false"
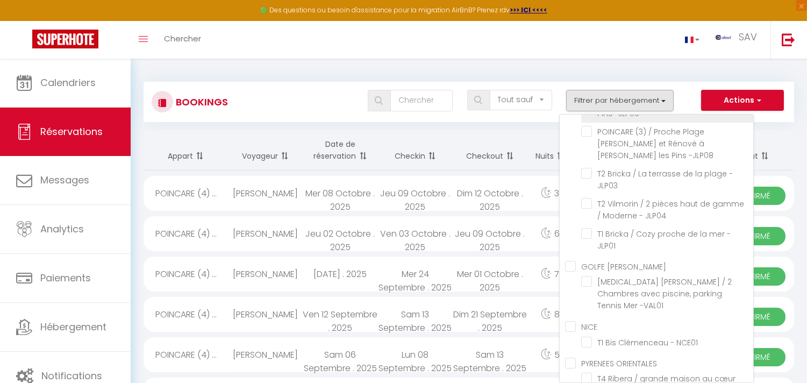
checkbox input "false"
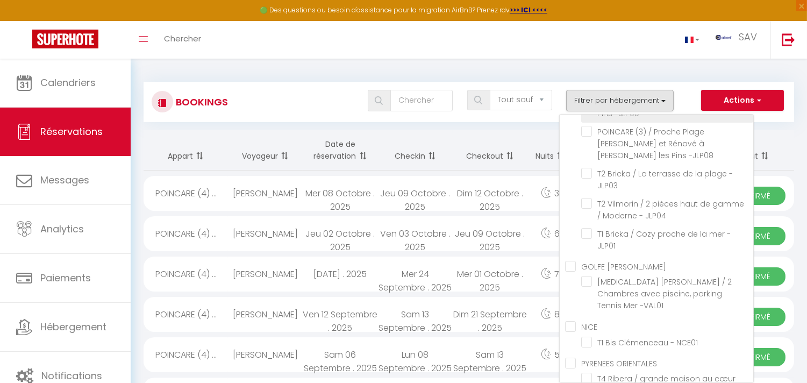
checkbox input "false"
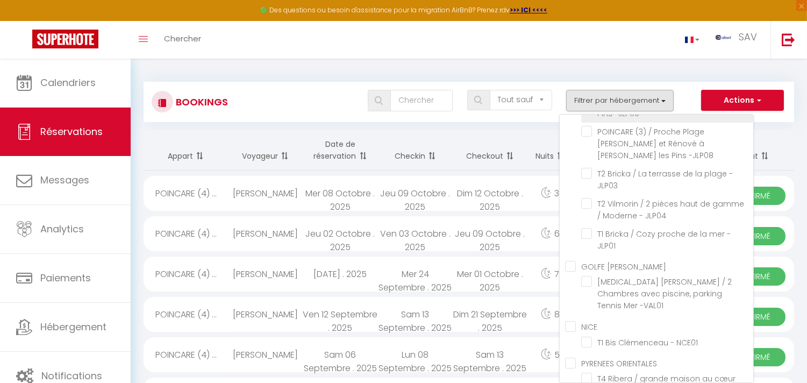
checkbox input "false"
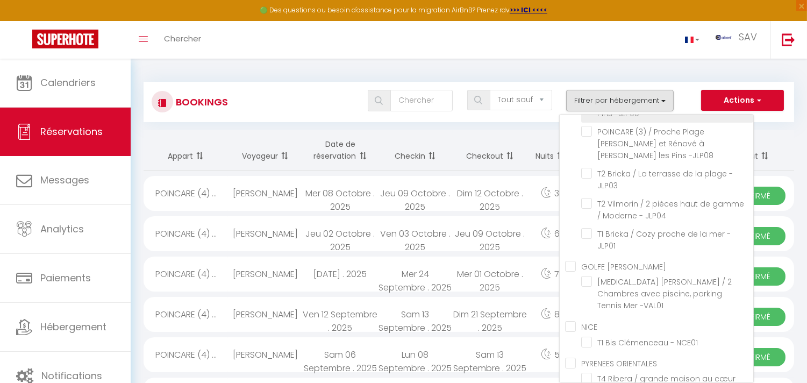
checkbox input "false"
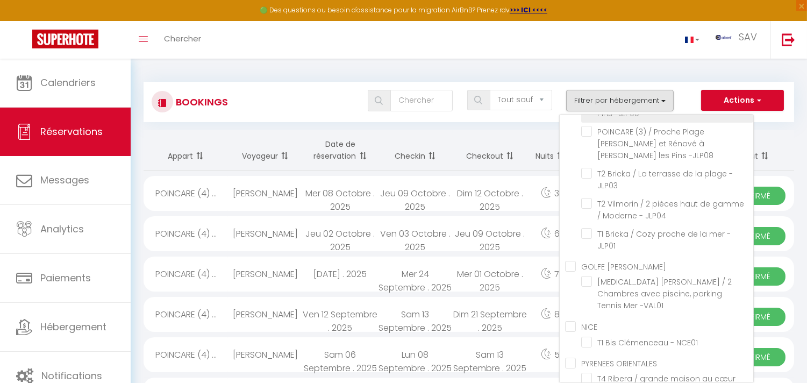
checkbox input "false"
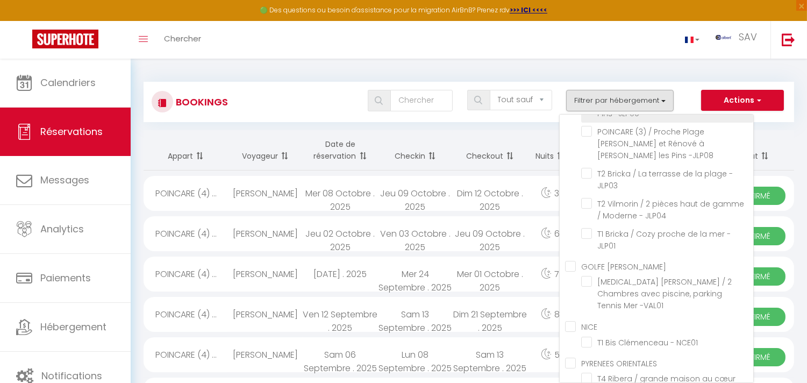
checkbox input "false"
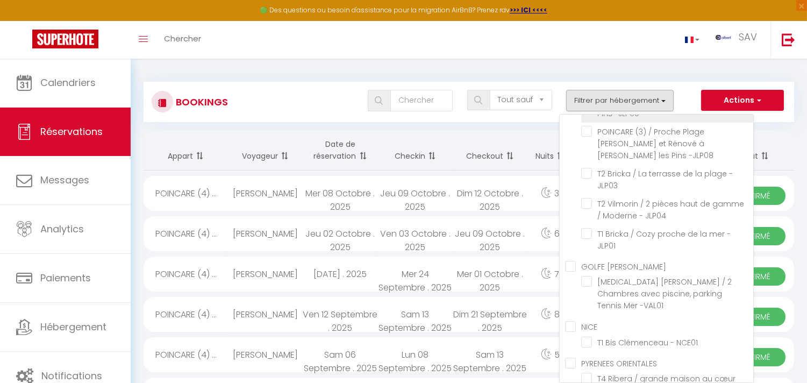
checkbox input "false"
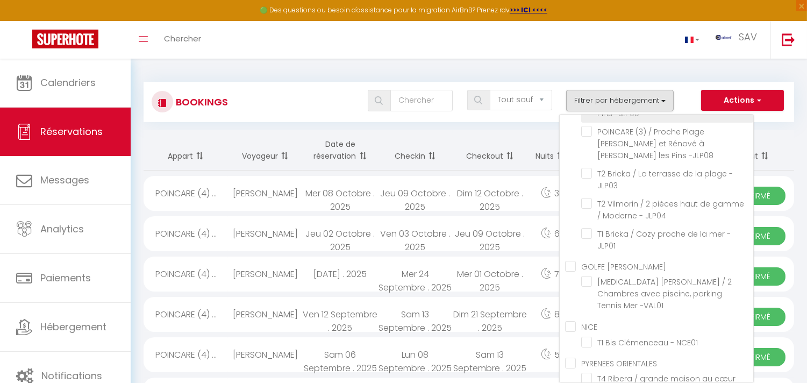
checkbox input "false"
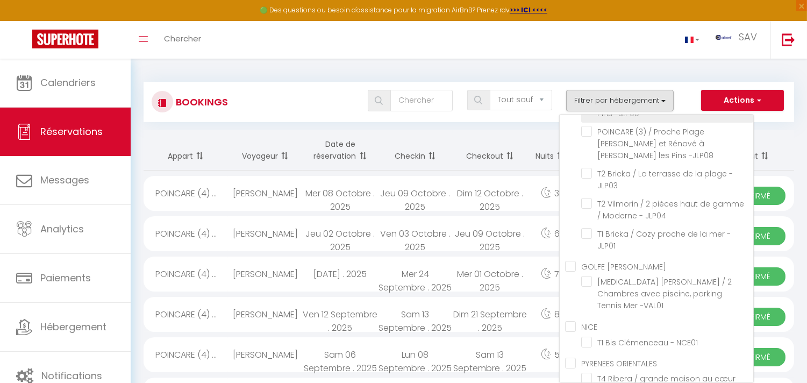
checkbox input "false"
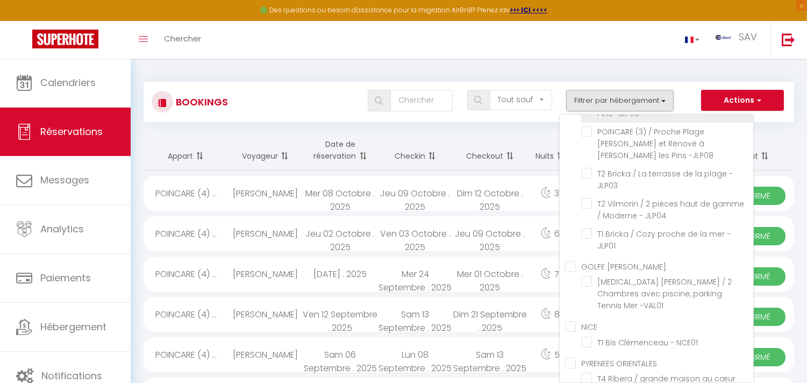
checkbox input "false"
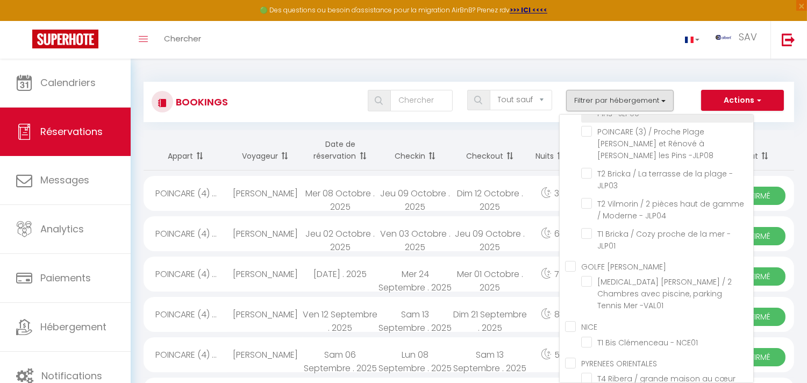
checkbox input "false"
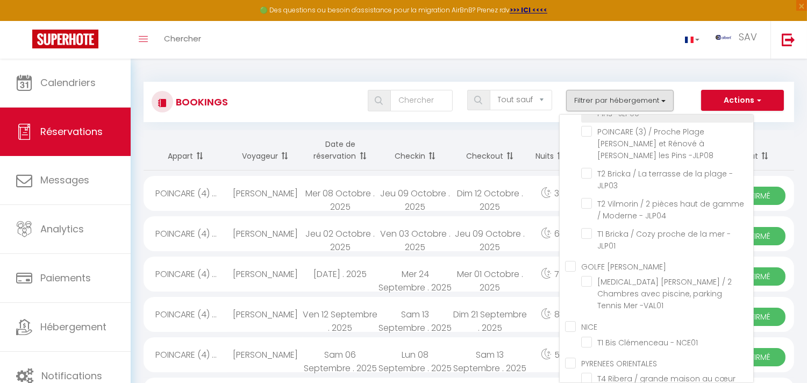
checkbox input "false"
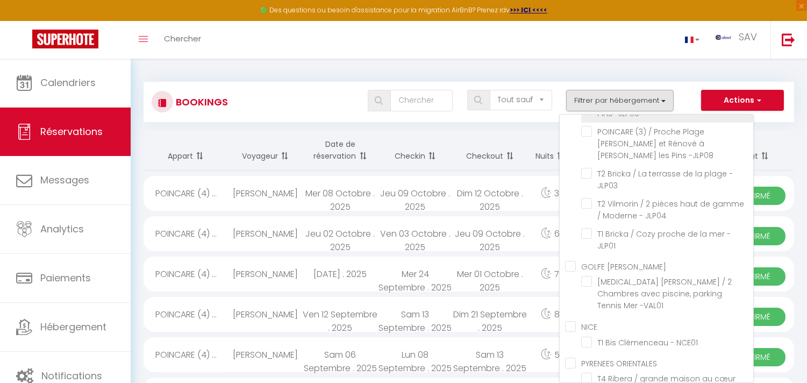
checkbox input "false"
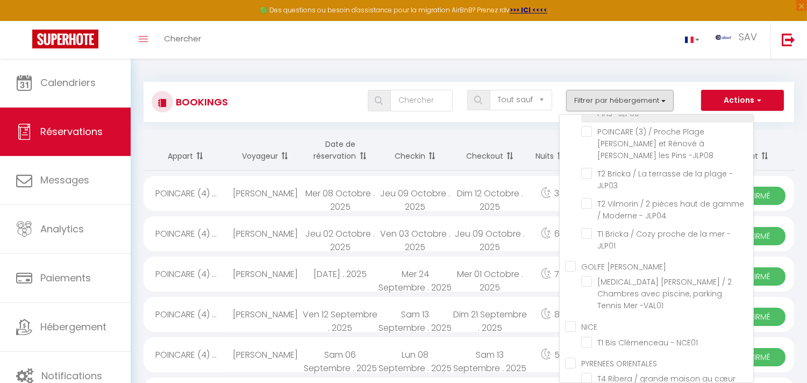
checkbox input "false"
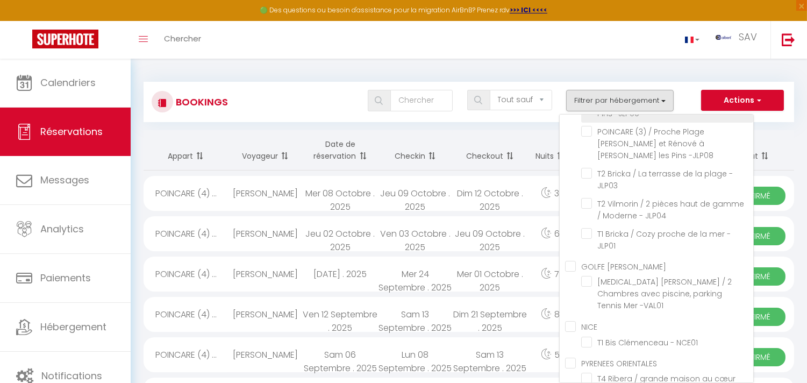
checkbox input "false"
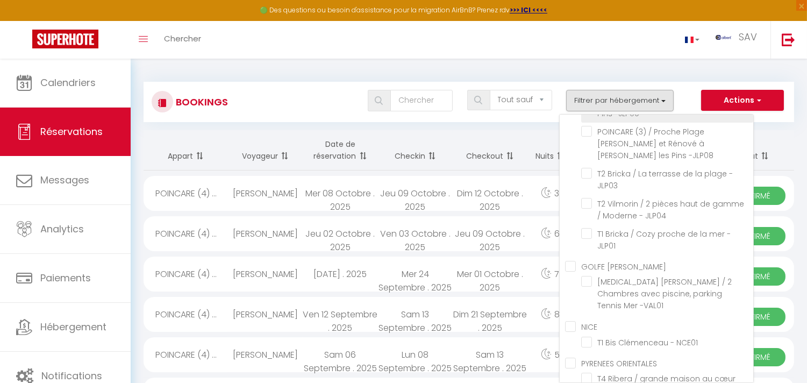
checkbox input "false"
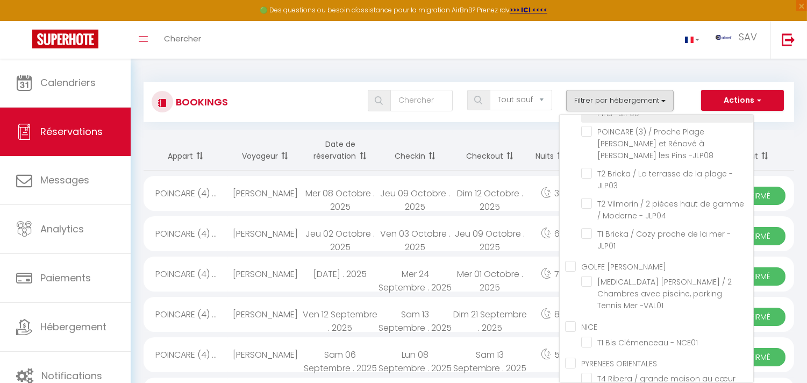
checkbox input "false"
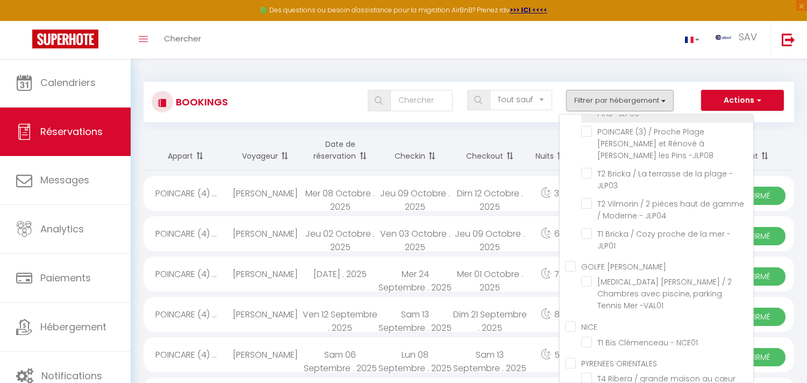
checkbox input "false"
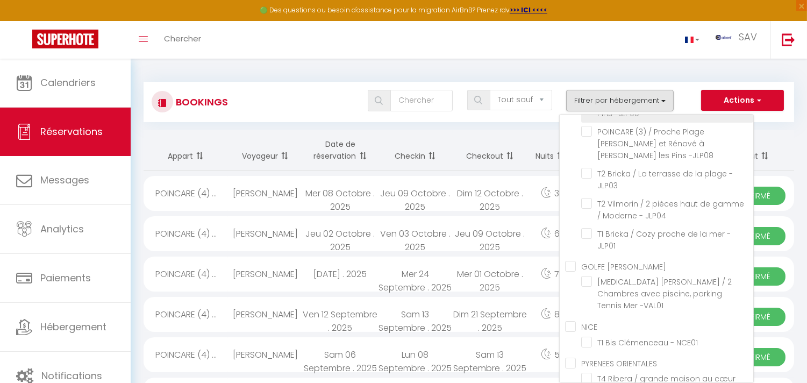
checkbox input "false"
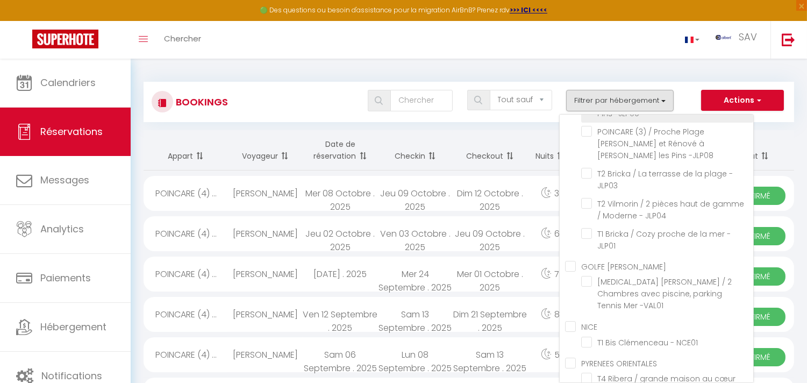
checkbox input "false"
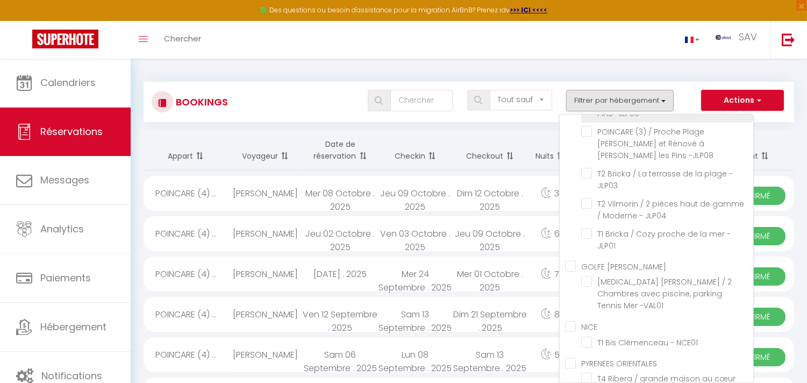
checkbox input "false"
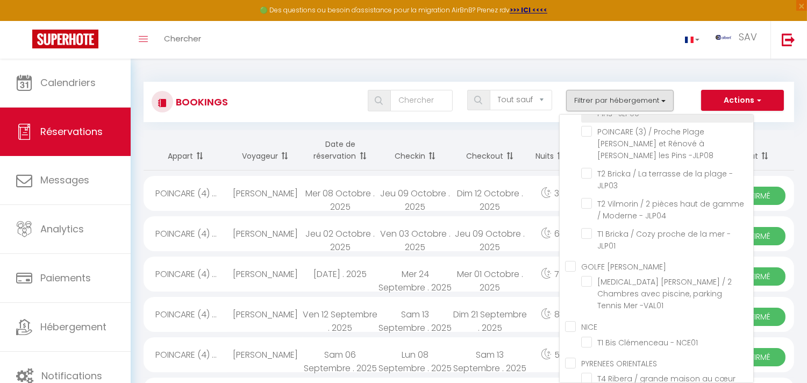
checkbox input "false"
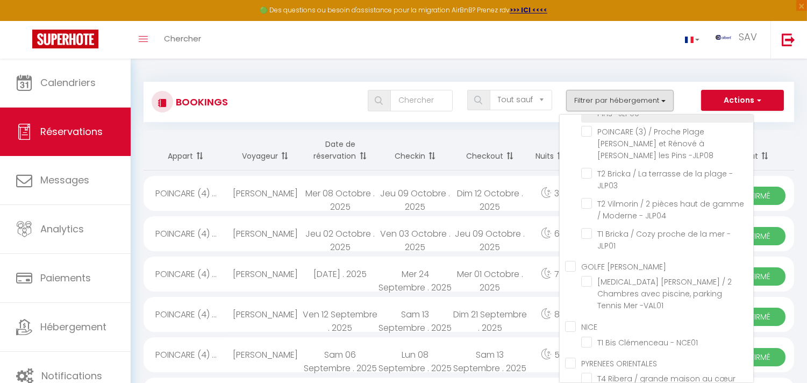
checkbox input "false"
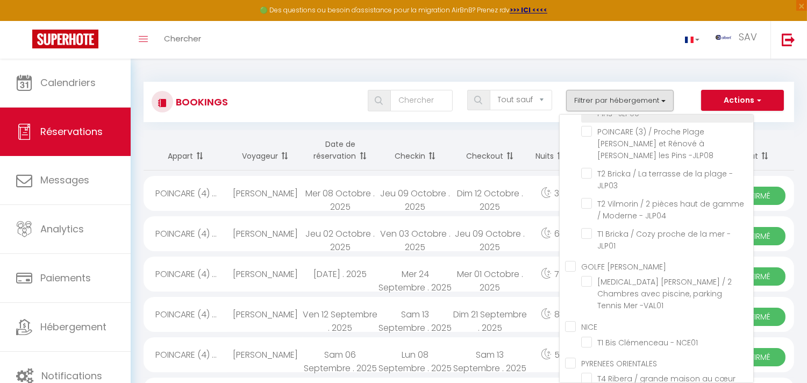
checkbox input "false"
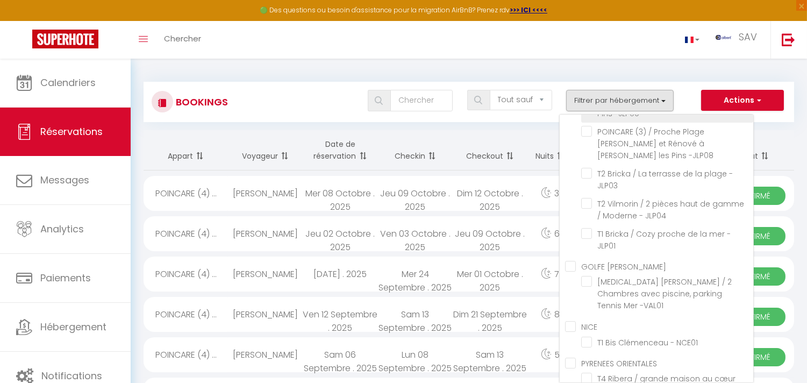
checkbox input "false"
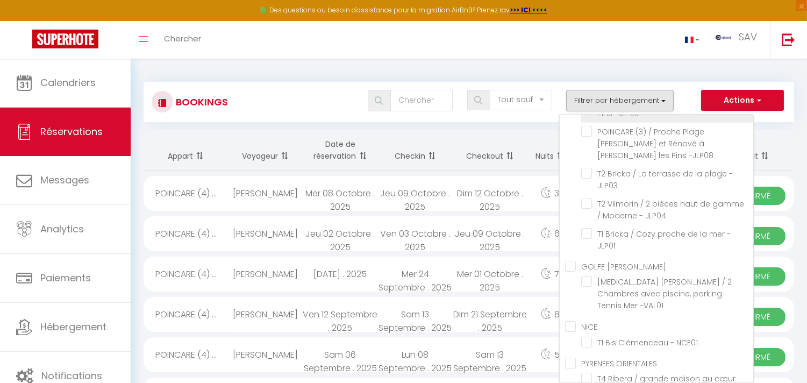
checkbox input "false"
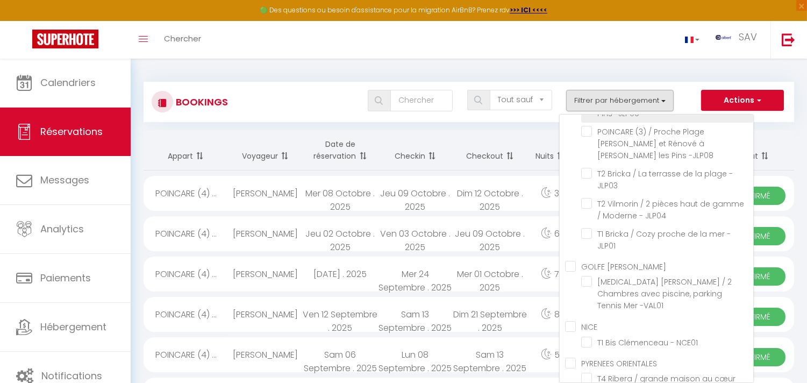
checkbox input "false"
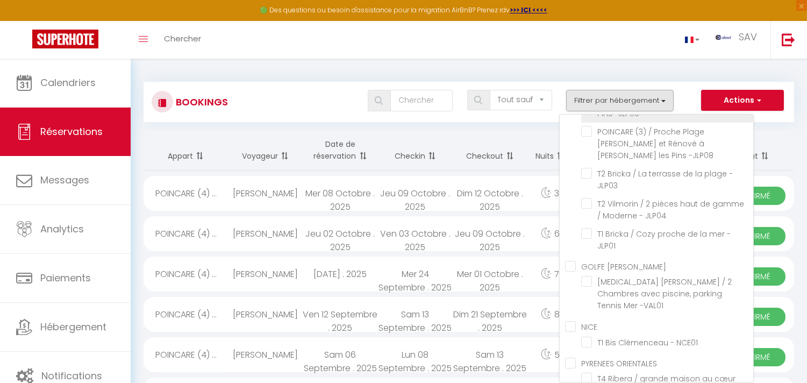
checkbox input "false"
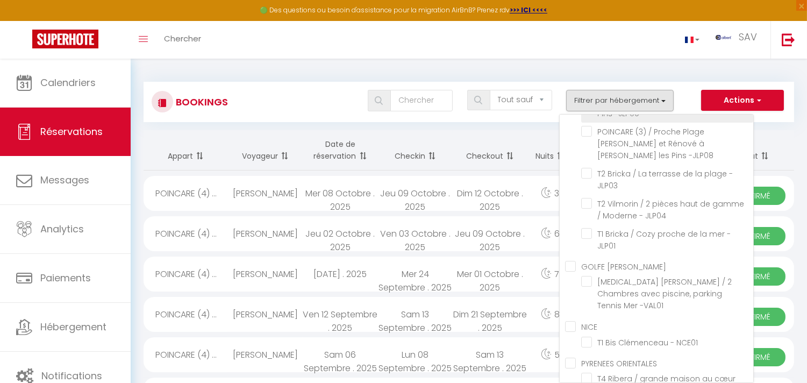
checkbox input "false"
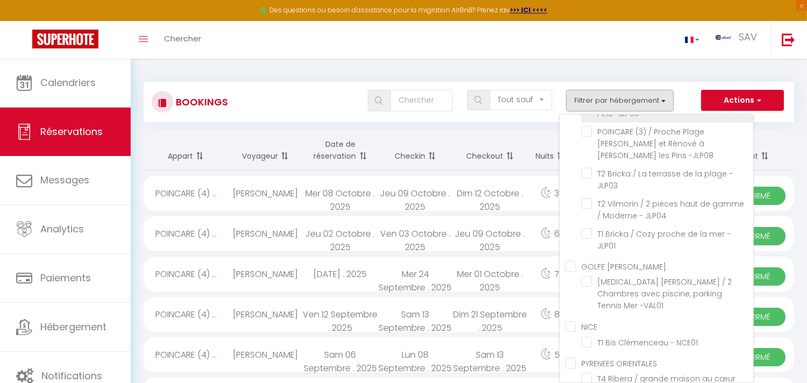
checkbox input "false"
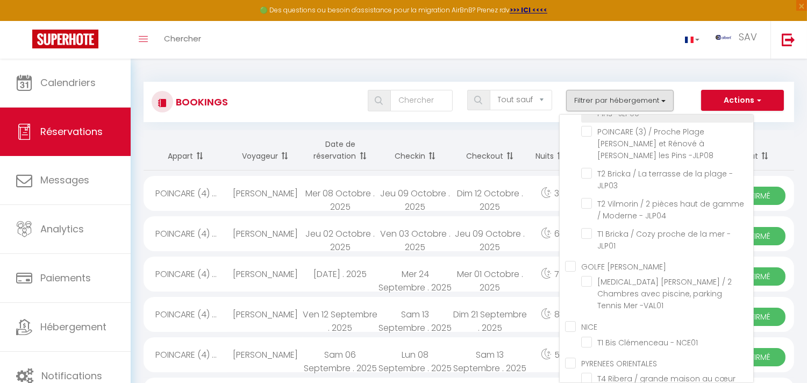
checkbox input "false"
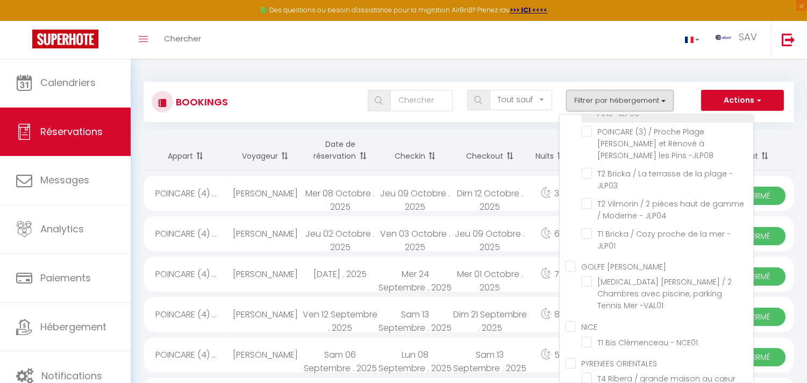
checkbox input "false"
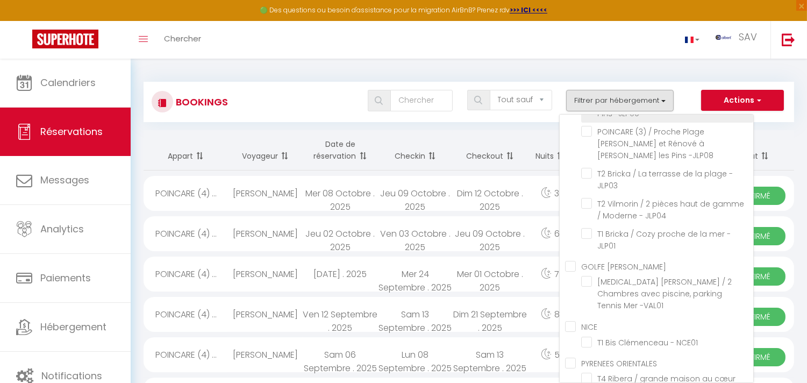
checkbox input "false"
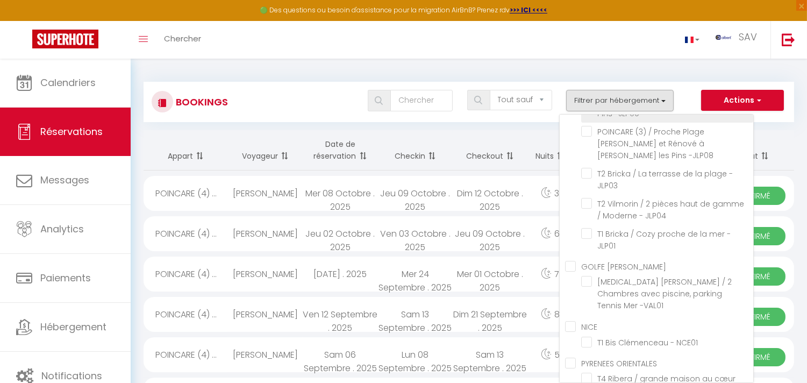
checkbox input "false"
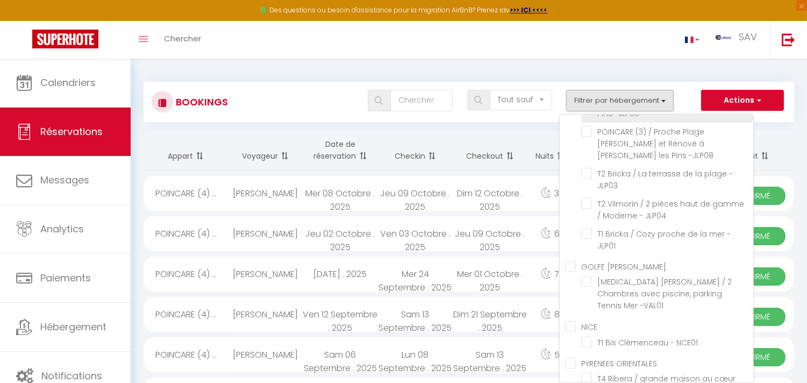
checkbox input "false"
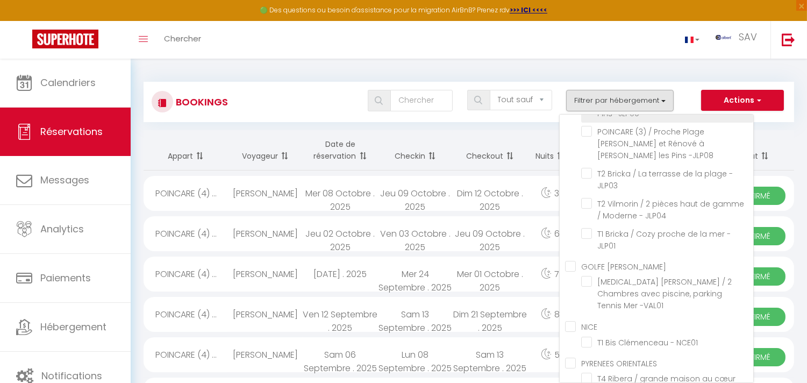
checkbox input "false"
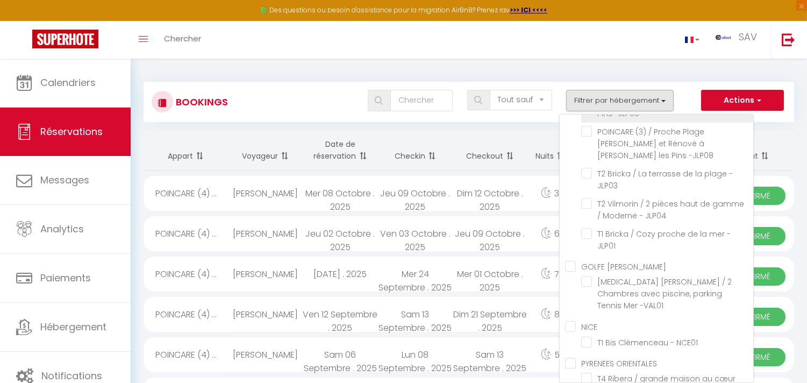
checkbox input "false"
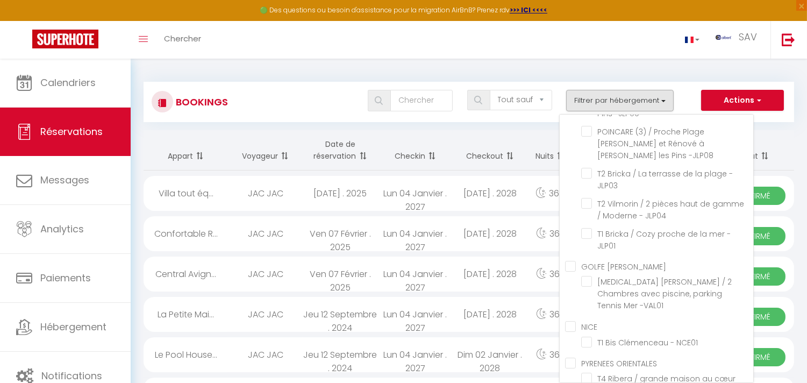
scroll to position [15813, 0]
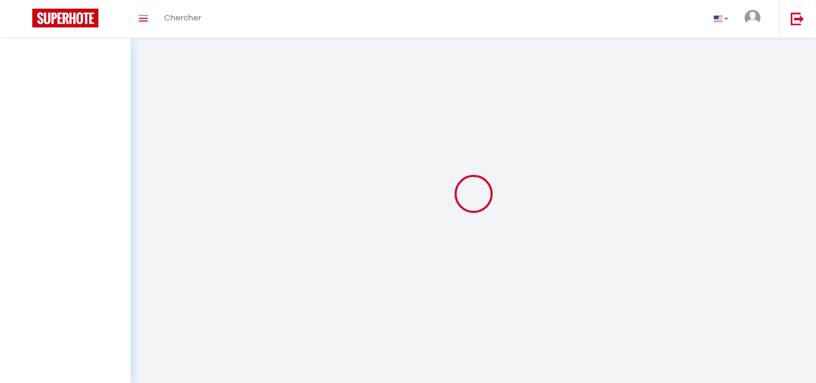
select select "not_cancelled"
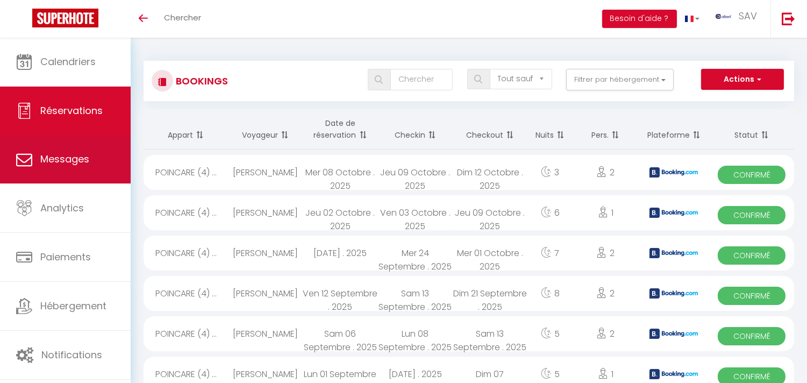
click at [112, 176] on link "Messages" at bounding box center [65, 159] width 131 height 48
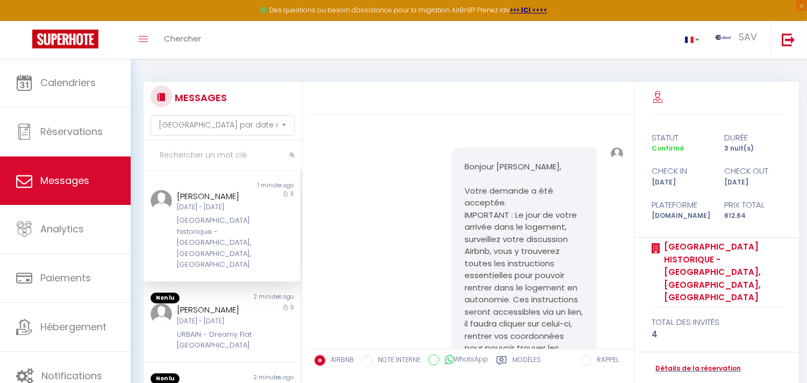
scroll to position [613, 0]
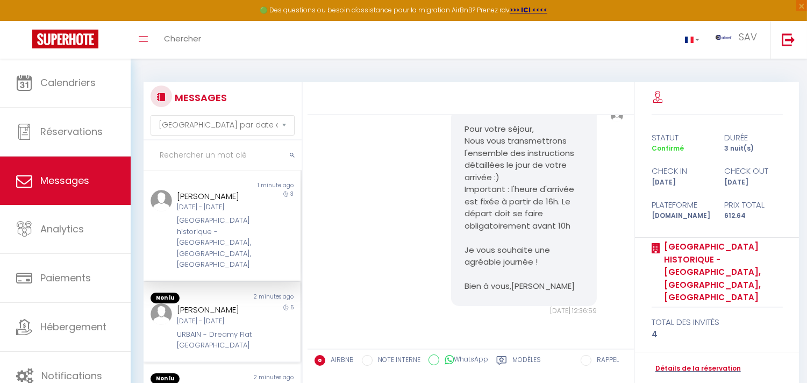
click at [277, 312] on div "5" at bounding box center [280, 326] width 39 height 47
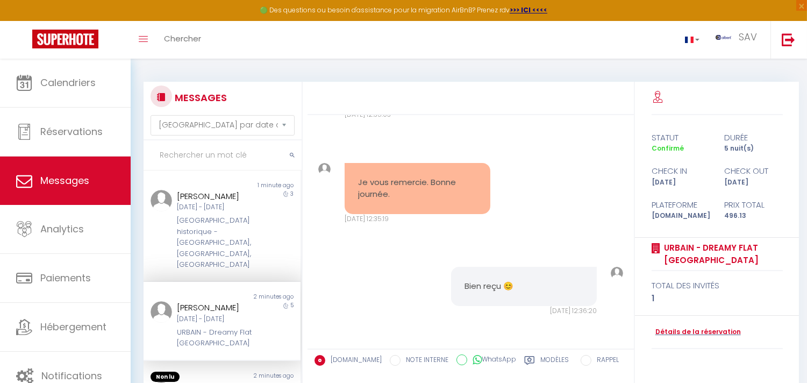
scroll to position [3684, 0]
click at [404, 96] on pre "[EMAIL_ADDRESS][DOMAIN_NAME]" at bounding box center [417, 84] width 119 height 24
copy div "[EMAIL_ADDRESS][DOMAIN_NAME]"
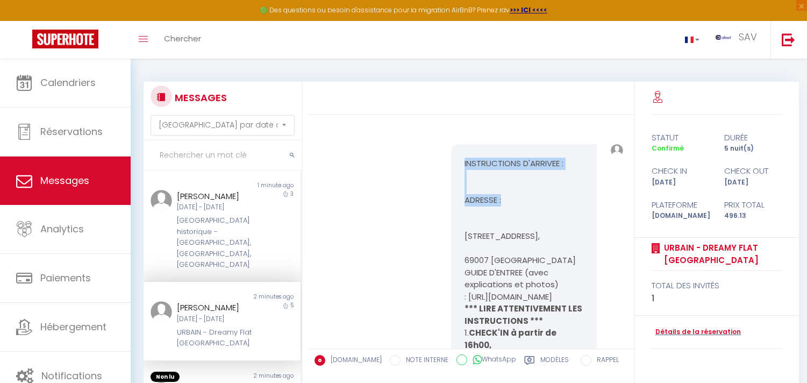
scroll to position [2294, 0]
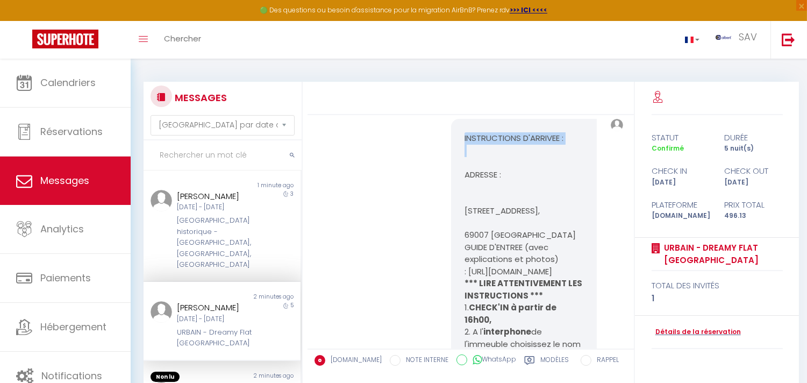
drag, startPoint x: 455, startPoint y: 278, endPoint x: 543, endPoint y: 298, distance: 89.7
click at [536, 181] on p "ADRESSE :" at bounding box center [523, 175] width 119 height 12
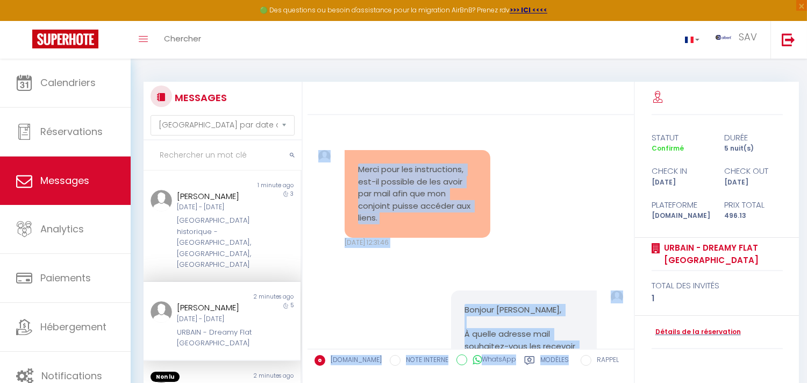
scroll to position [3277, 0]
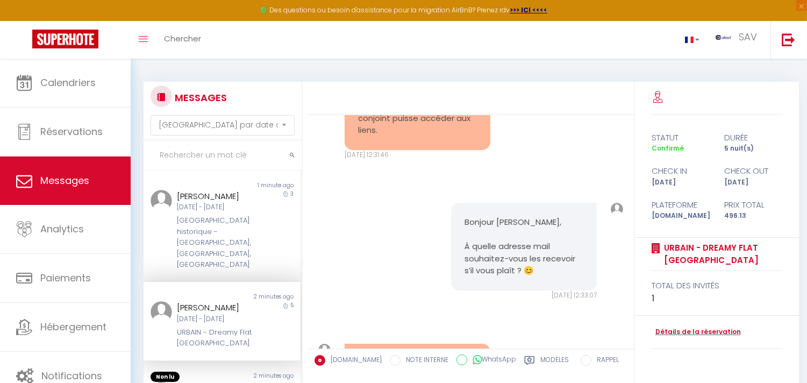
copy pre "LOREMIPSUMDO S'AMETCON : ADIPISC : 933 eli seddoeius, 27493 Temp INCID U'LABORE…"
drag, startPoint x: 459, startPoint y: 296, endPoint x: 407, endPoint y: 321, distance: 57.5
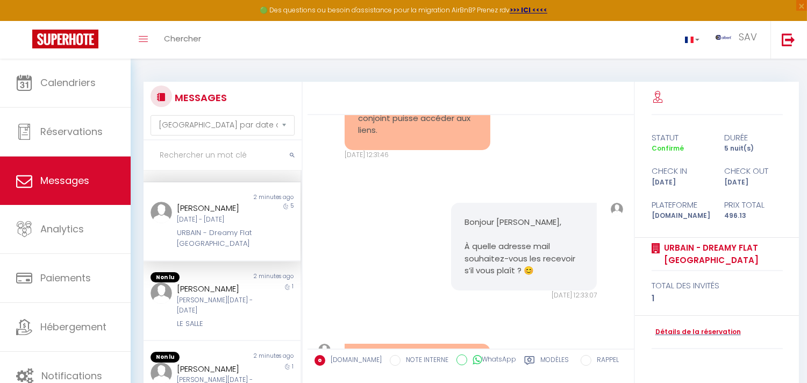
scroll to position [119, 0]
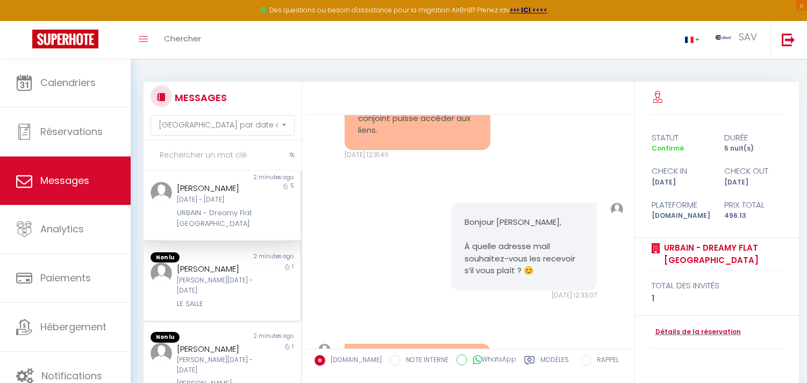
click at [194, 265] on div "[PERSON_NAME]" at bounding box center [215, 268] width 77 height 13
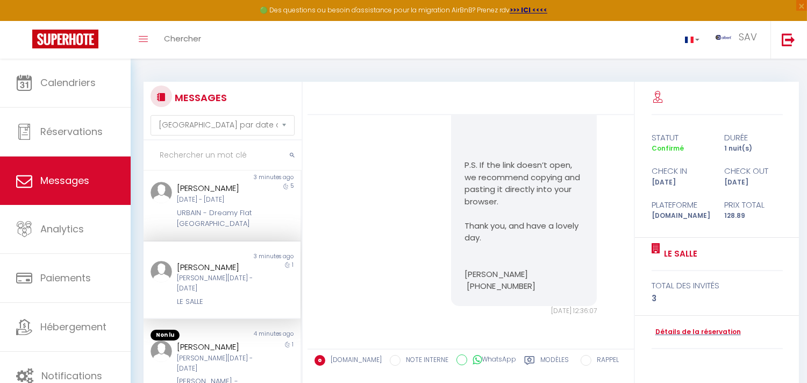
scroll to position [179, 0]
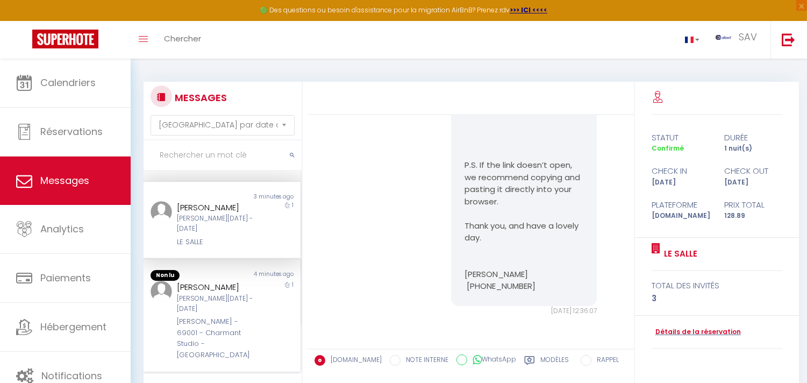
click at [248, 294] on div "[PERSON_NAME]" at bounding box center [215, 287] width 77 height 13
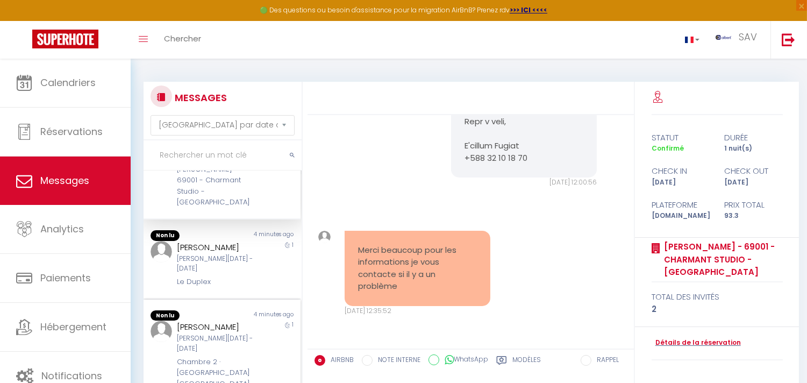
scroll to position [358, 0]
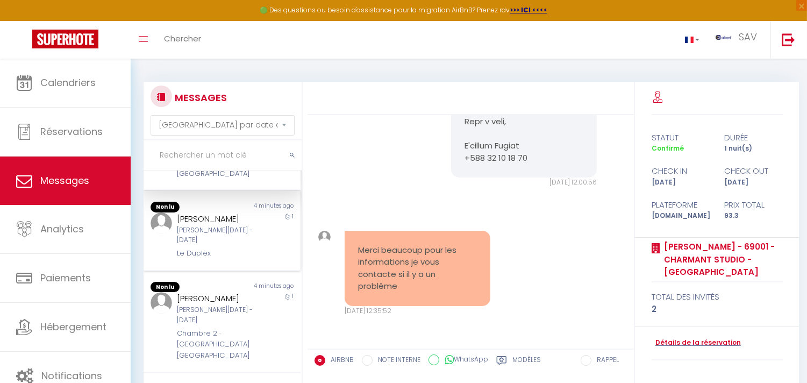
click at [254, 254] on div "[PERSON_NAME] [DATE] - [DATE] Le Duplex" at bounding box center [215, 235] width 91 height 47
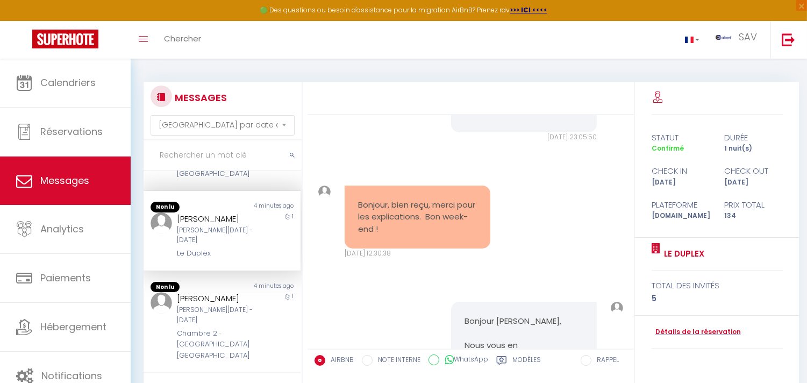
scroll to position [1775, 0]
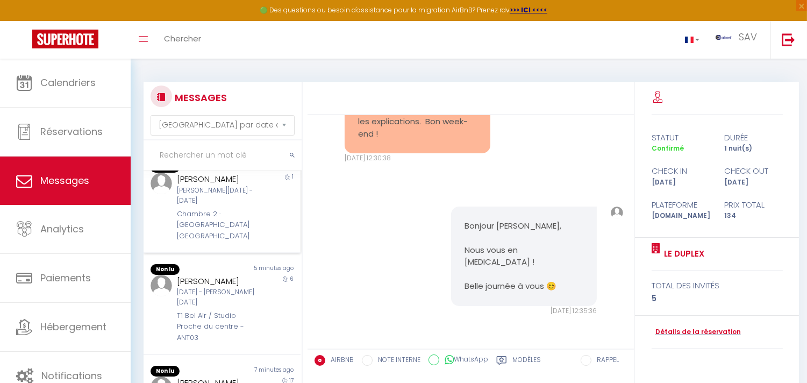
click at [253, 234] on div "[PERSON_NAME] [DATE] - [DATE] Chambre 2 · [GEOGRAPHIC_DATA] [GEOGRAPHIC_DATA]" at bounding box center [215, 207] width 91 height 69
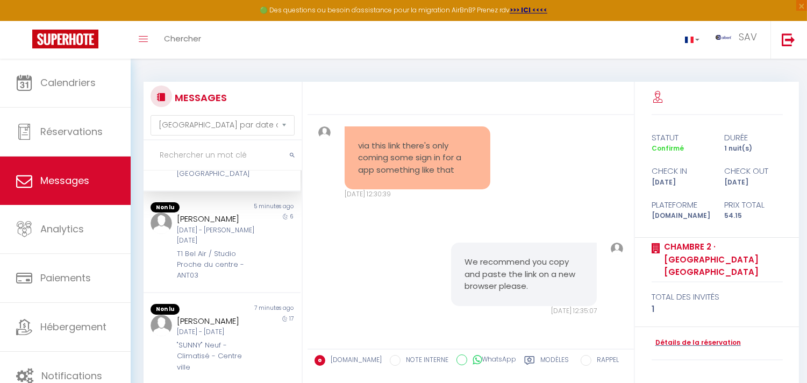
scroll to position [534, 0]
click at [244, 283] on div "T1 Bel Air / Studio Proche du centre - ANT03" at bounding box center [215, 266] width 77 height 33
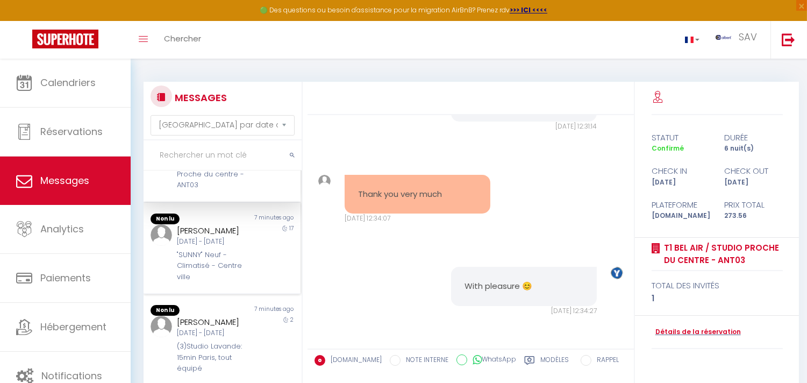
scroll to position [653, 0]
click at [248, 271] on div "[PERSON_NAME] [DATE] - [DATE] "SUNNY" Neuf - [GEOGRAPHIC_DATA] - Centre ville" at bounding box center [215, 252] width 91 height 59
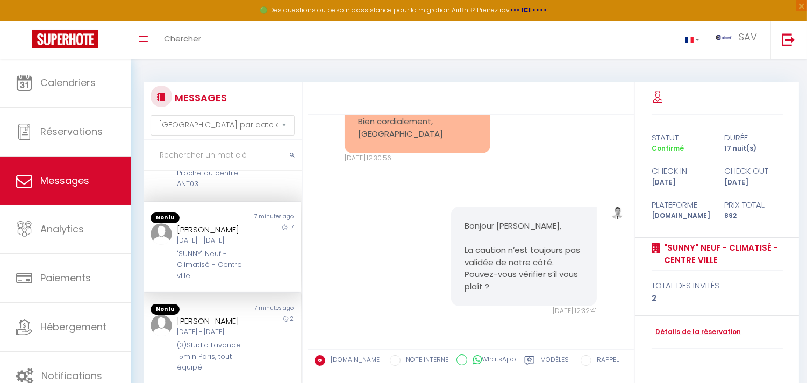
scroll to position [681, 0]
click at [226, 340] on div "(3)Studio Lavande: 15min Paris, tout équipé" at bounding box center [215, 356] width 77 height 33
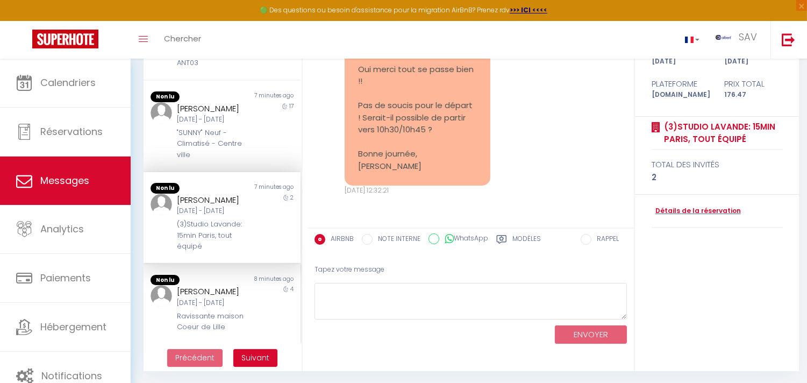
scroll to position [121, 0]
click at [232, 302] on div "[DATE] - [DATE]" at bounding box center [215, 302] width 77 height 10
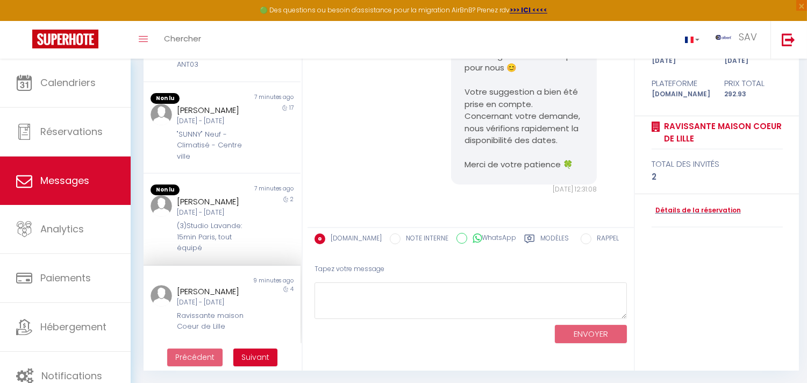
scroll to position [680, 0]
copy div "[PERSON_NAME]"
drag, startPoint x: 238, startPoint y: 277, endPoint x: 175, endPoint y: 280, distance: 62.9
click at [177, 285] on div "[PERSON_NAME]" at bounding box center [215, 291] width 77 height 13
click at [582, 195] on div "Bonjour [PERSON_NAME], Nous vous remercions chaleureusement pour votre message …" at bounding box center [470, 61] width 319 height 310
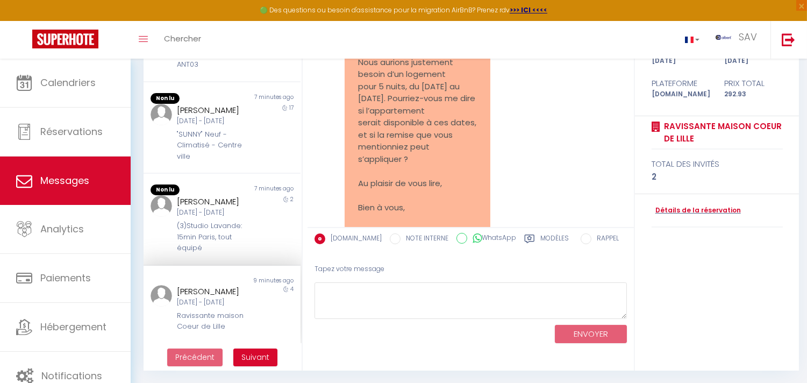
scroll to position [2705, 0]
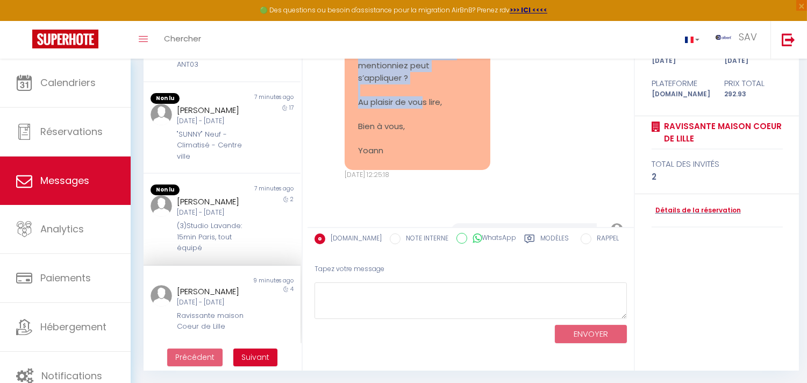
copy pre "Nous serions ravis de revenir ! Nous aurions justement besoin d’un logement pou…"
drag, startPoint x: 356, startPoint y: 111, endPoint x: 437, endPoint y: 208, distance: 126.0
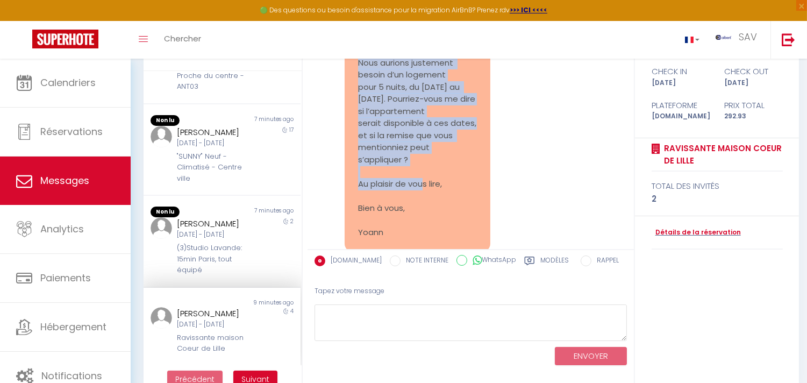
scroll to position [62, 0]
